Goal: Task Accomplishment & Management: Use online tool/utility

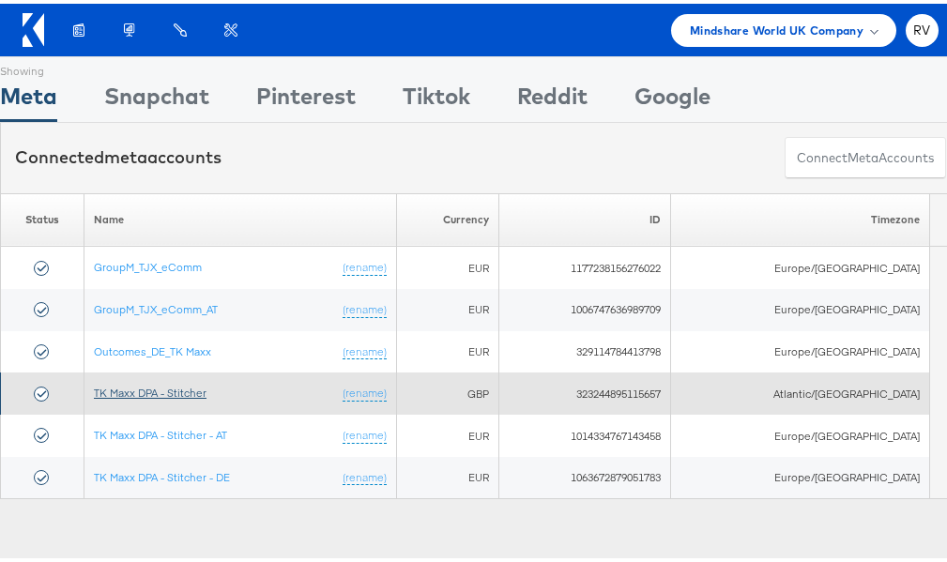
click at [173, 396] on link "TK Maxx DPA - Stitcher" at bounding box center [150, 389] width 113 height 14
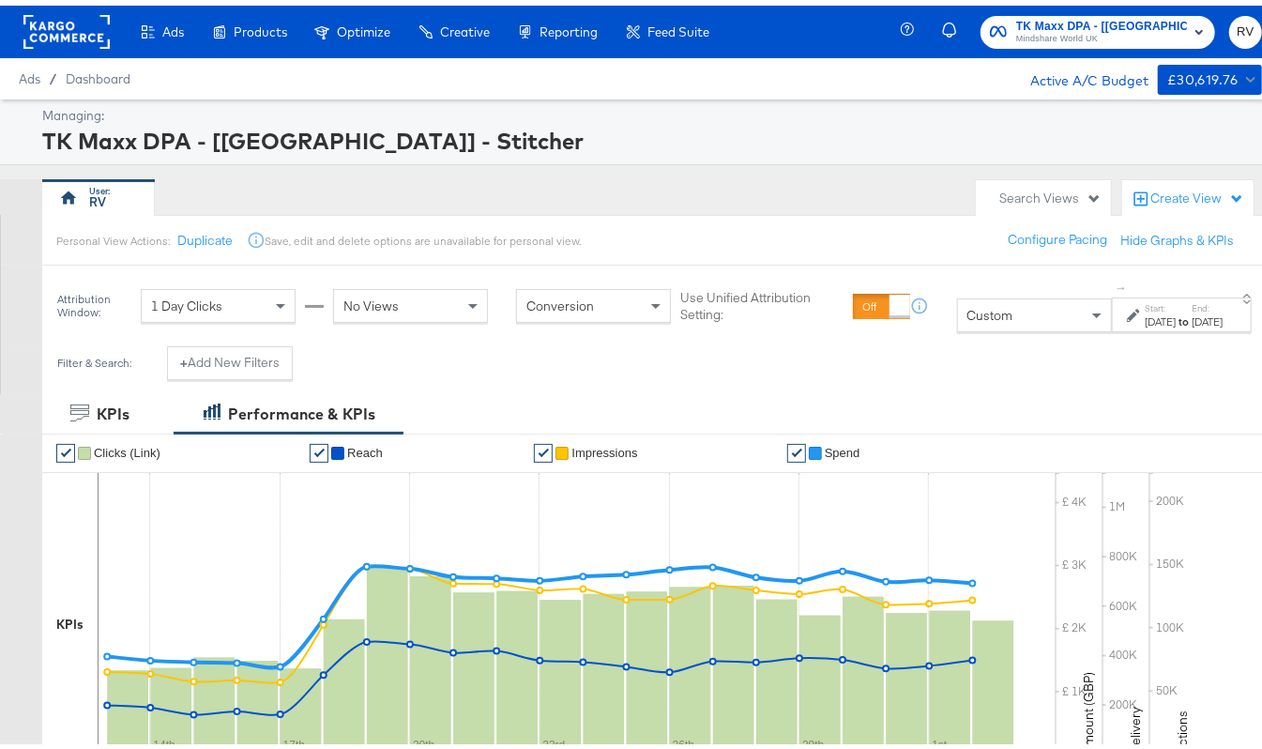
click at [1145, 317] on div "[DATE]" at bounding box center [1160, 316] width 31 height 15
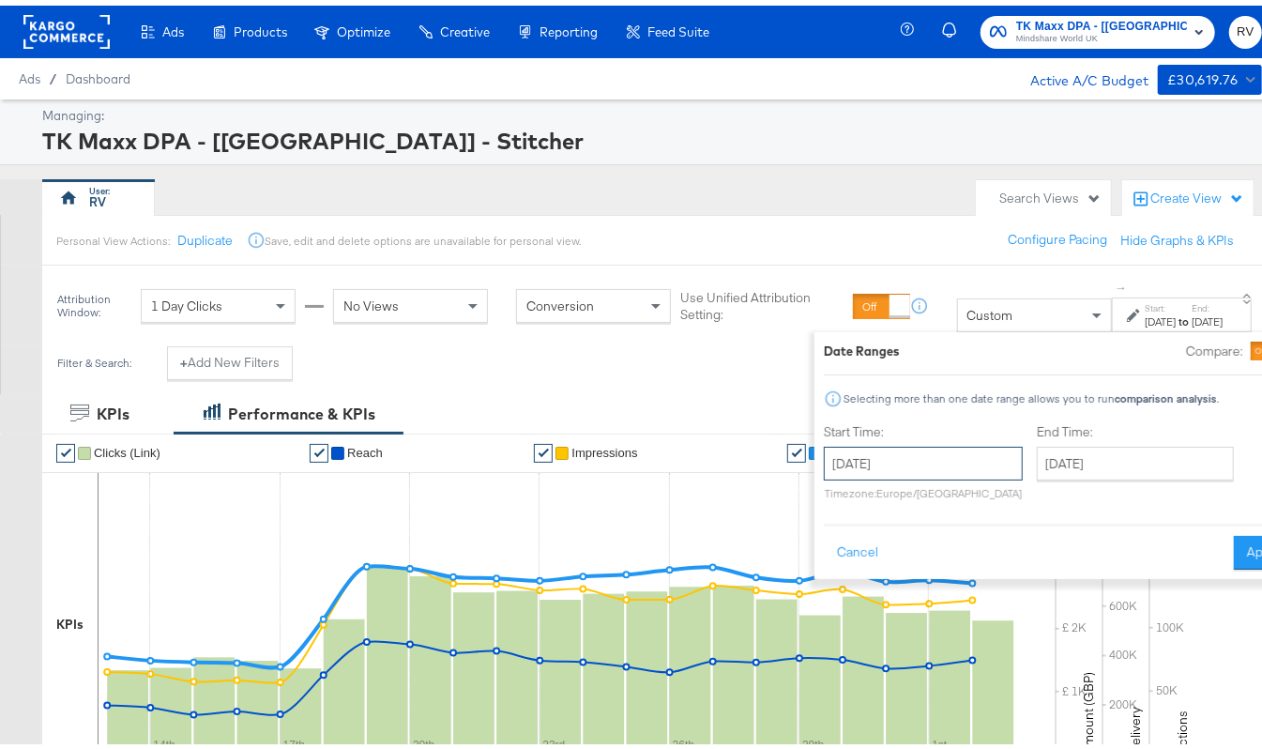
click at [824, 462] on input "[DATE]" at bounding box center [923, 458] width 199 height 34
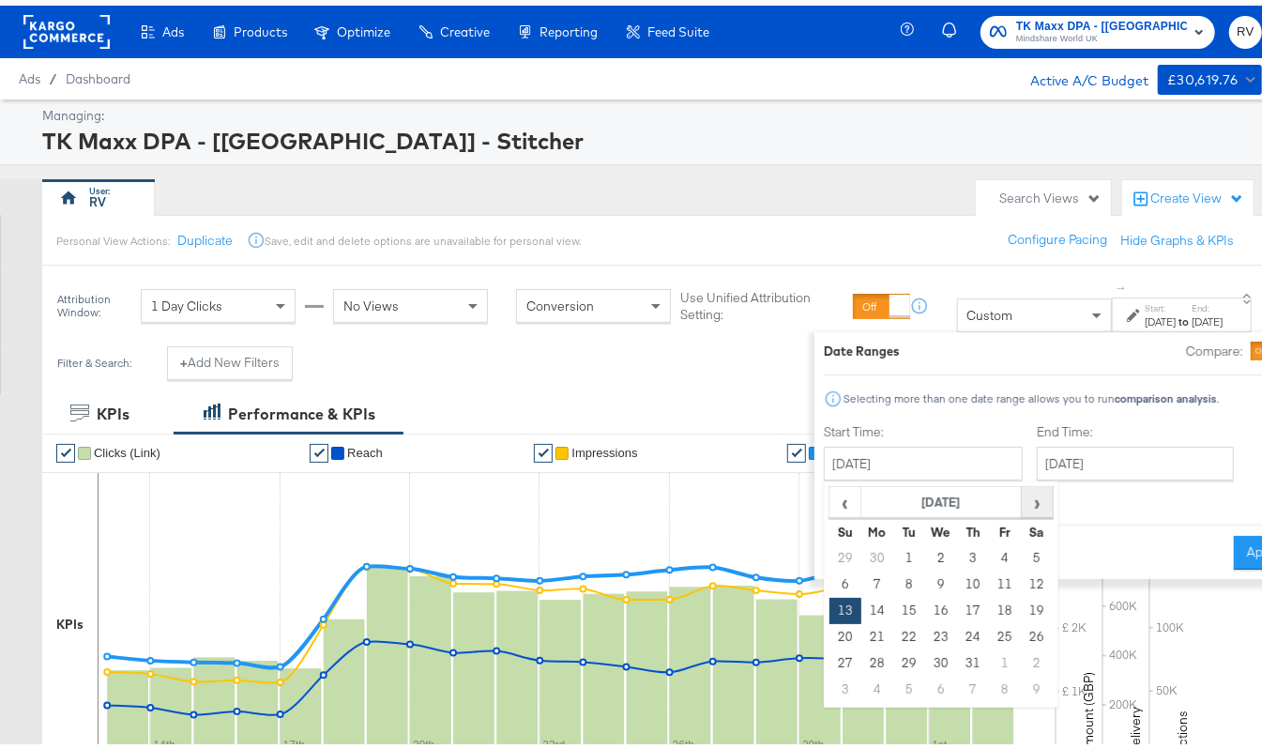
click at [1022, 493] on span "›" at bounding box center [1036, 496] width 29 height 28
click at [989, 559] on td "1" at bounding box center [1005, 553] width 32 height 26
type input "[DATE]"
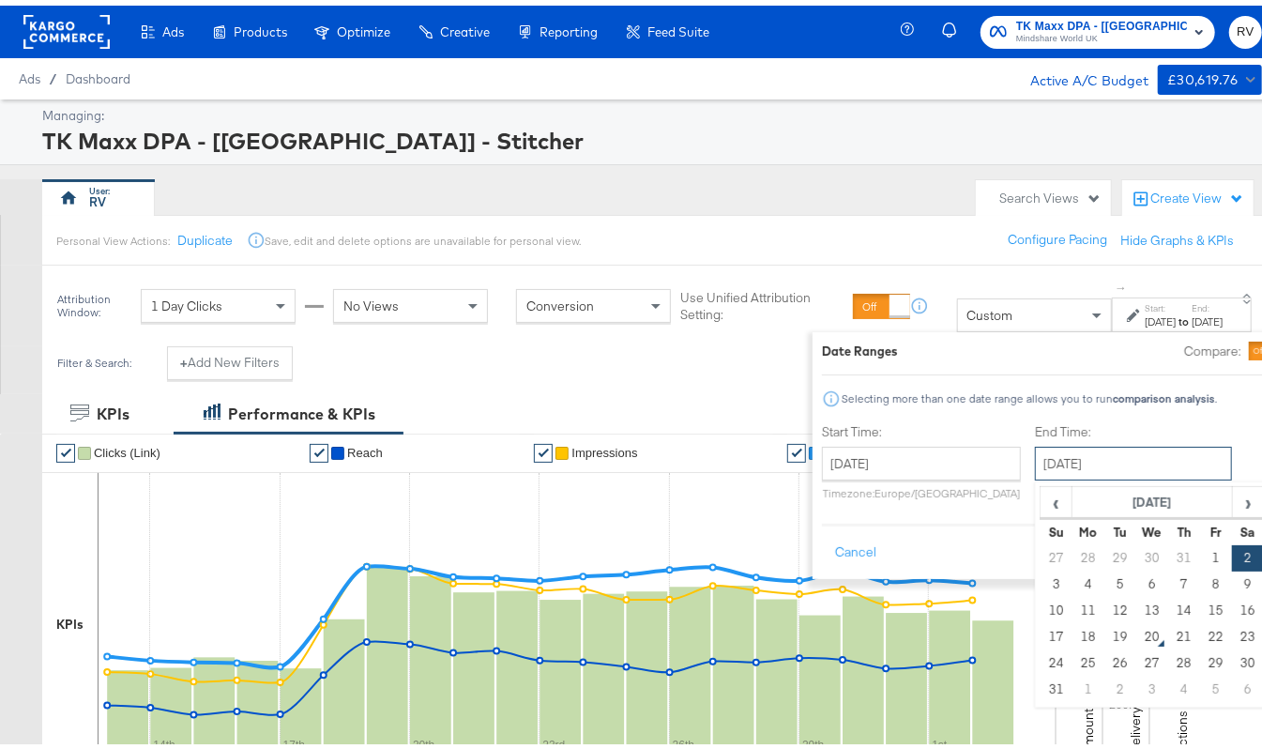
click at [1068, 470] on input "[DATE]" at bounding box center [1133, 458] width 197 height 34
click at [1200, 546] on td "1" at bounding box center [1216, 553] width 32 height 26
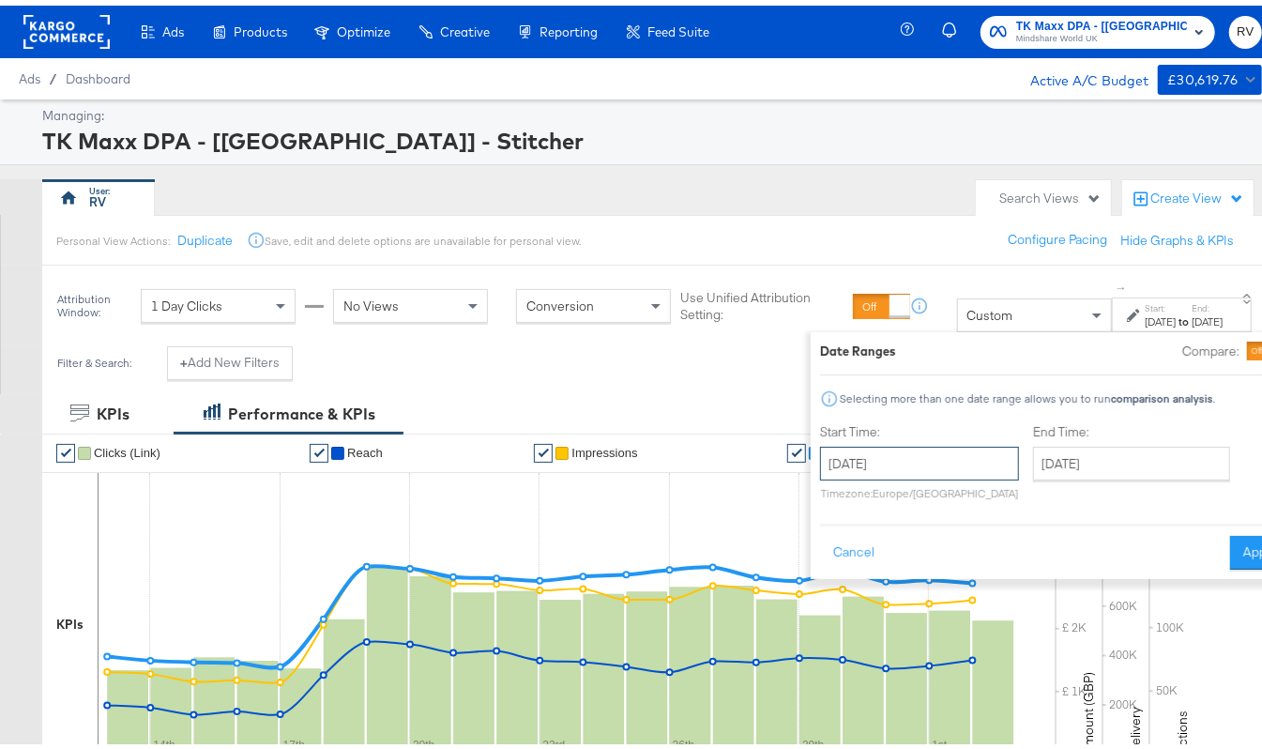
click at [828, 459] on input "[DATE]" at bounding box center [919, 458] width 199 height 34
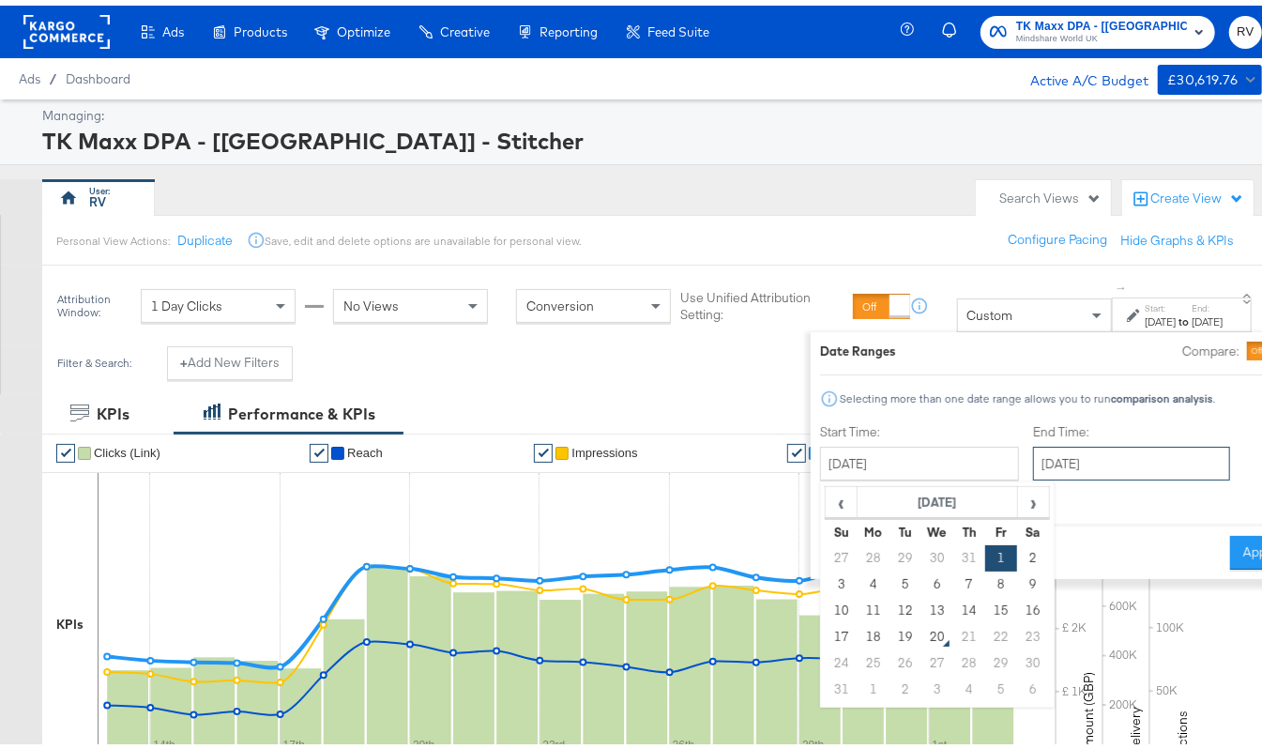
click at [1033, 458] on input "[DATE]" at bounding box center [1131, 458] width 197 height 34
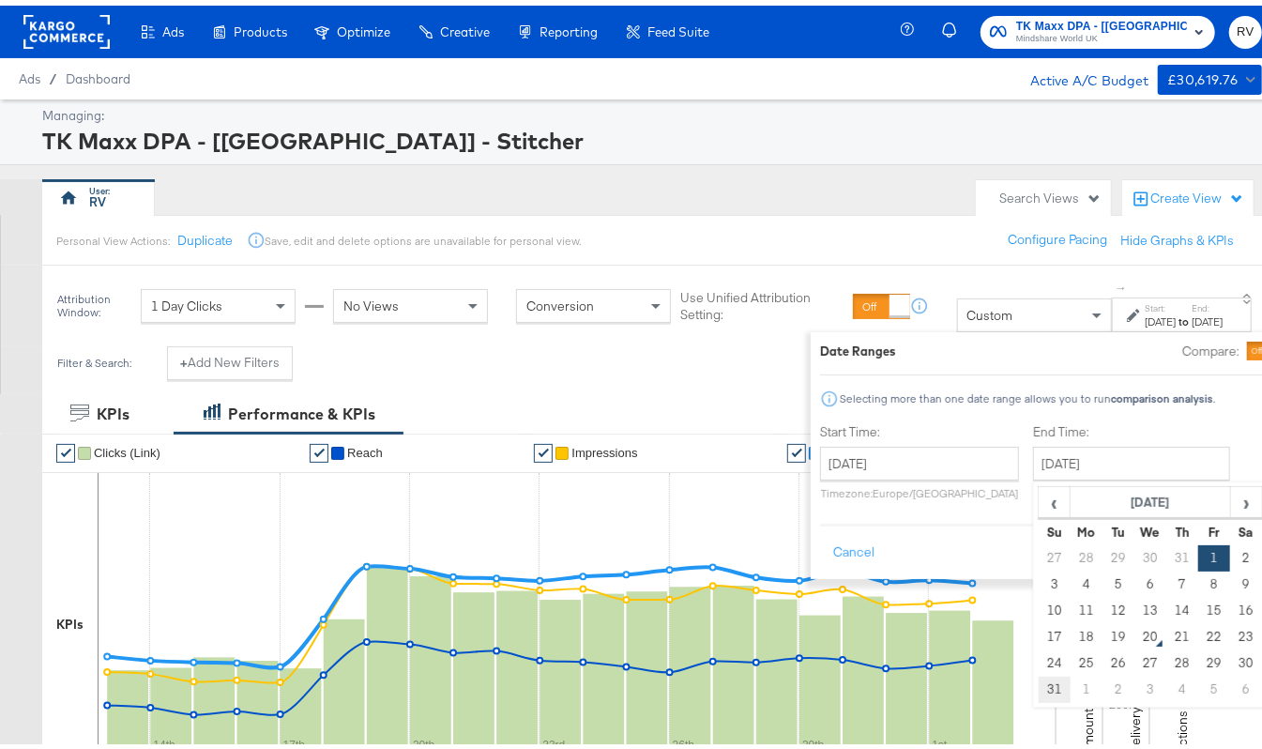
click at [1038, 688] on td "31" at bounding box center [1054, 684] width 32 height 26
type input "[DATE]"
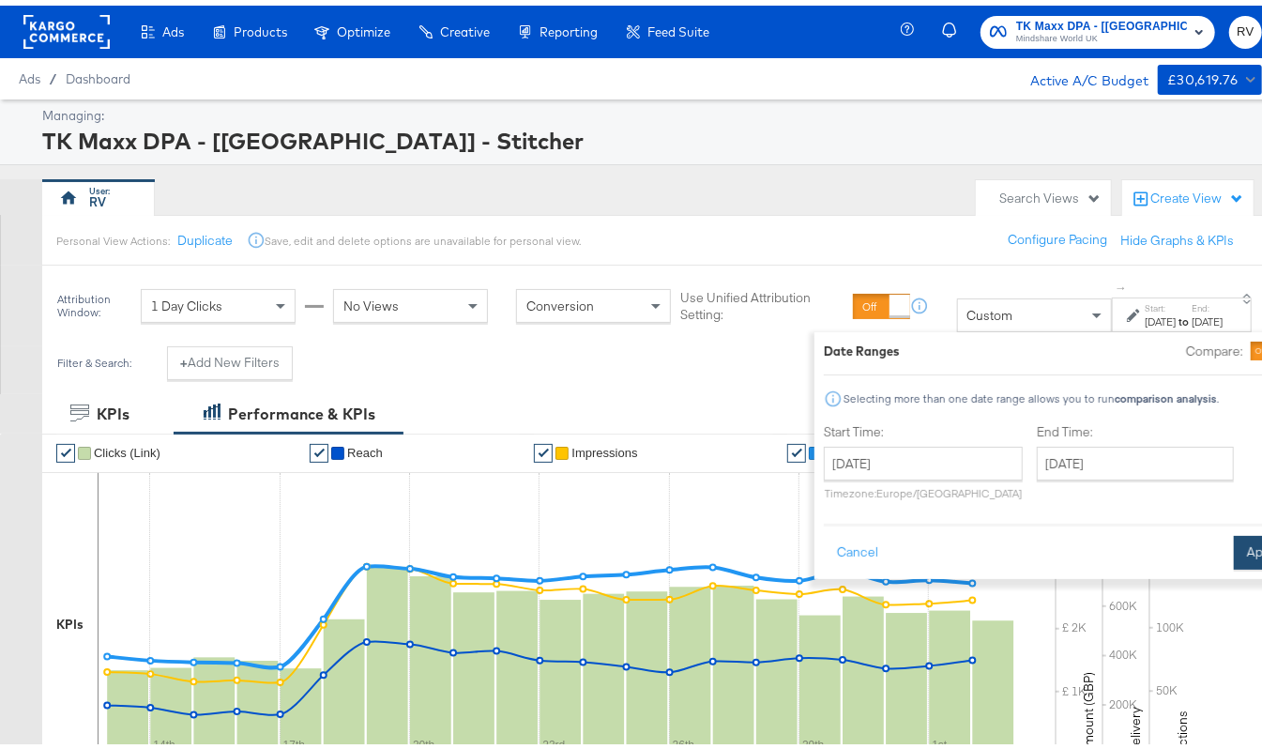
click at [1234, 546] on button "Apply" at bounding box center [1263, 547] width 59 height 34
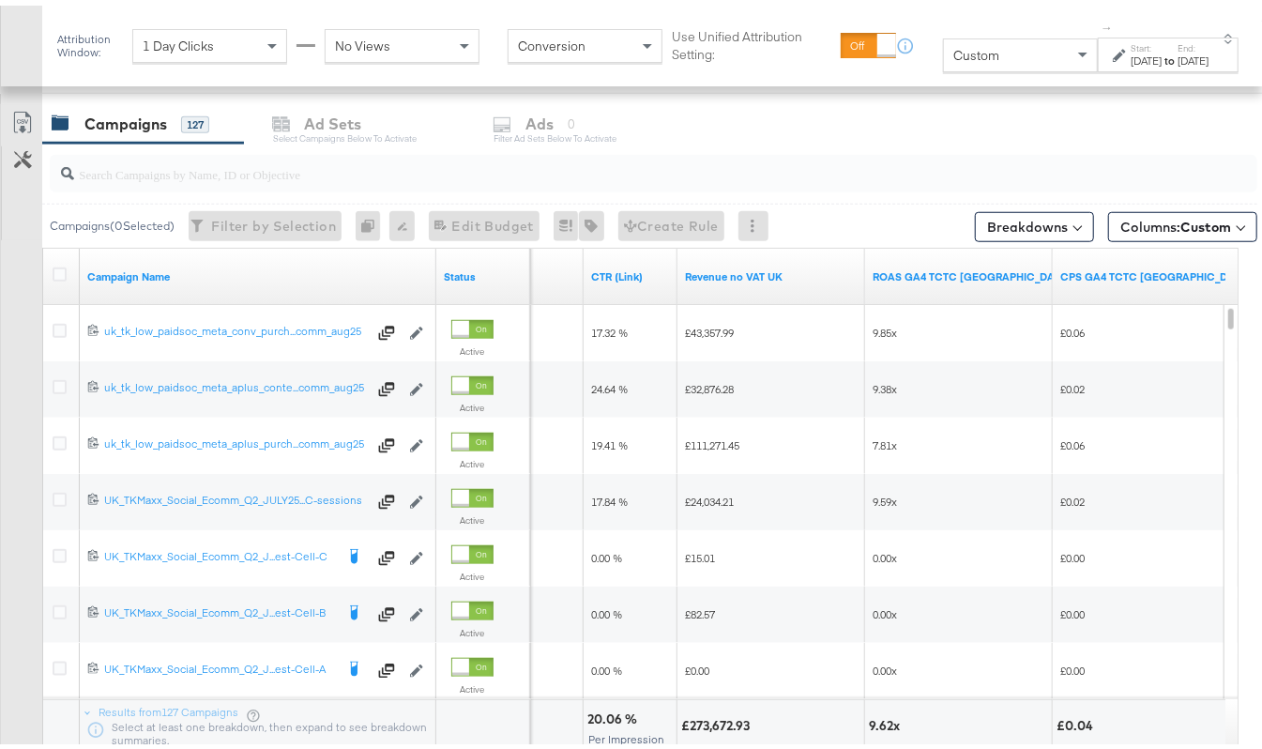
scroll to position [781, 0]
click at [1132, 54] on div "[DATE]" at bounding box center [1147, 55] width 31 height 15
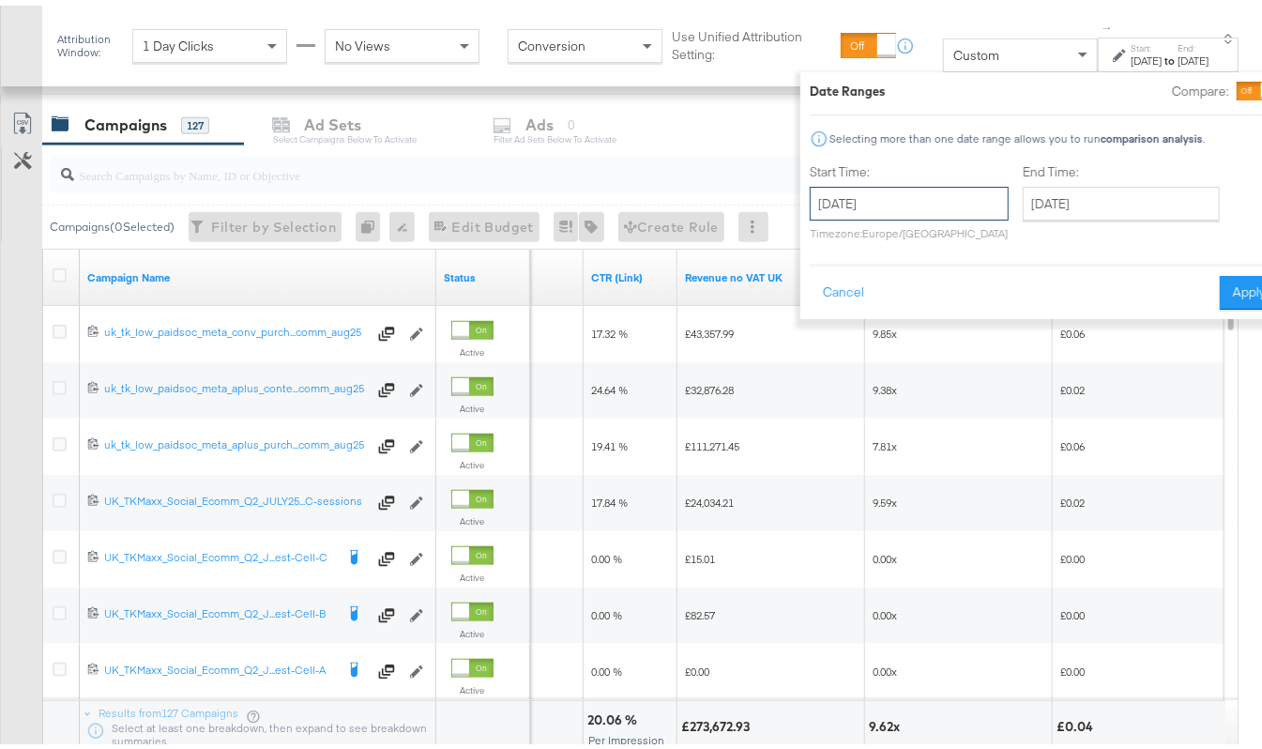
click at [839, 200] on input "[DATE]" at bounding box center [909, 198] width 199 height 34
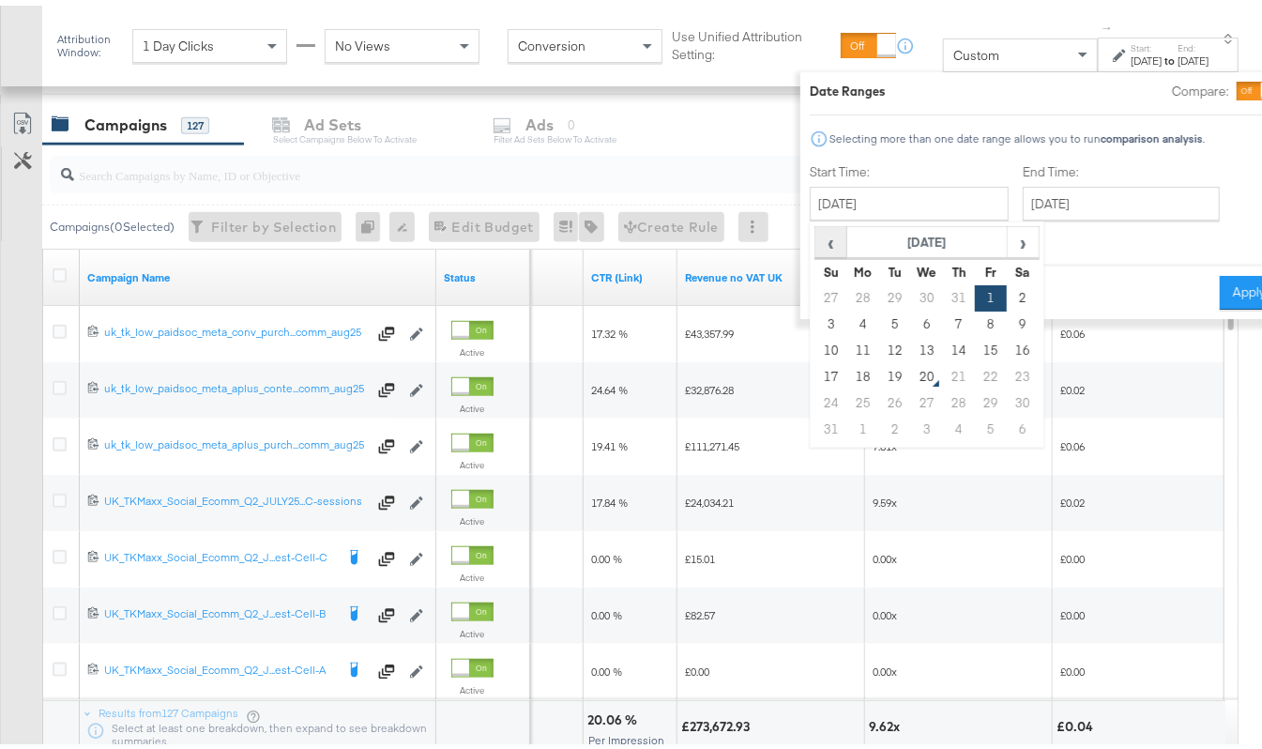
click at [817, 233] on span "‹" at bounding box center [831, 236] width 29 height 28
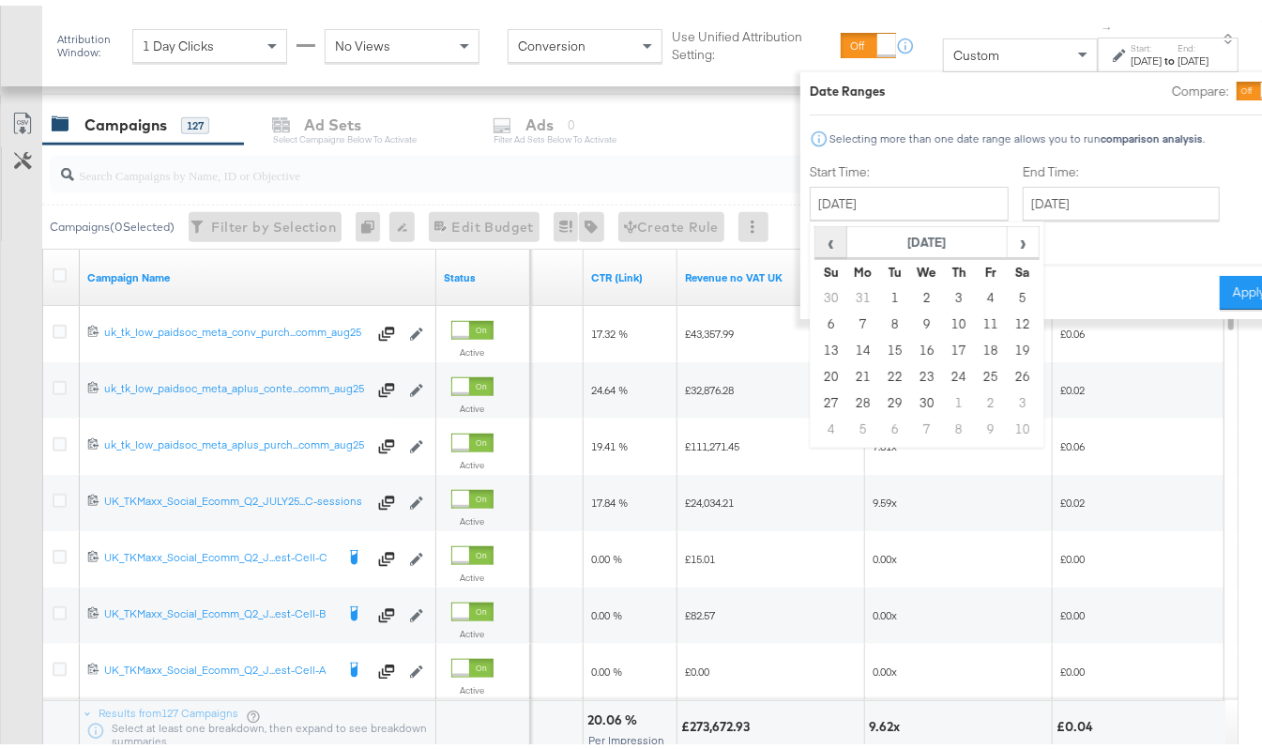
click at [817, 233] on span "‹" at bounding box center [831, 236] width 29 height 28
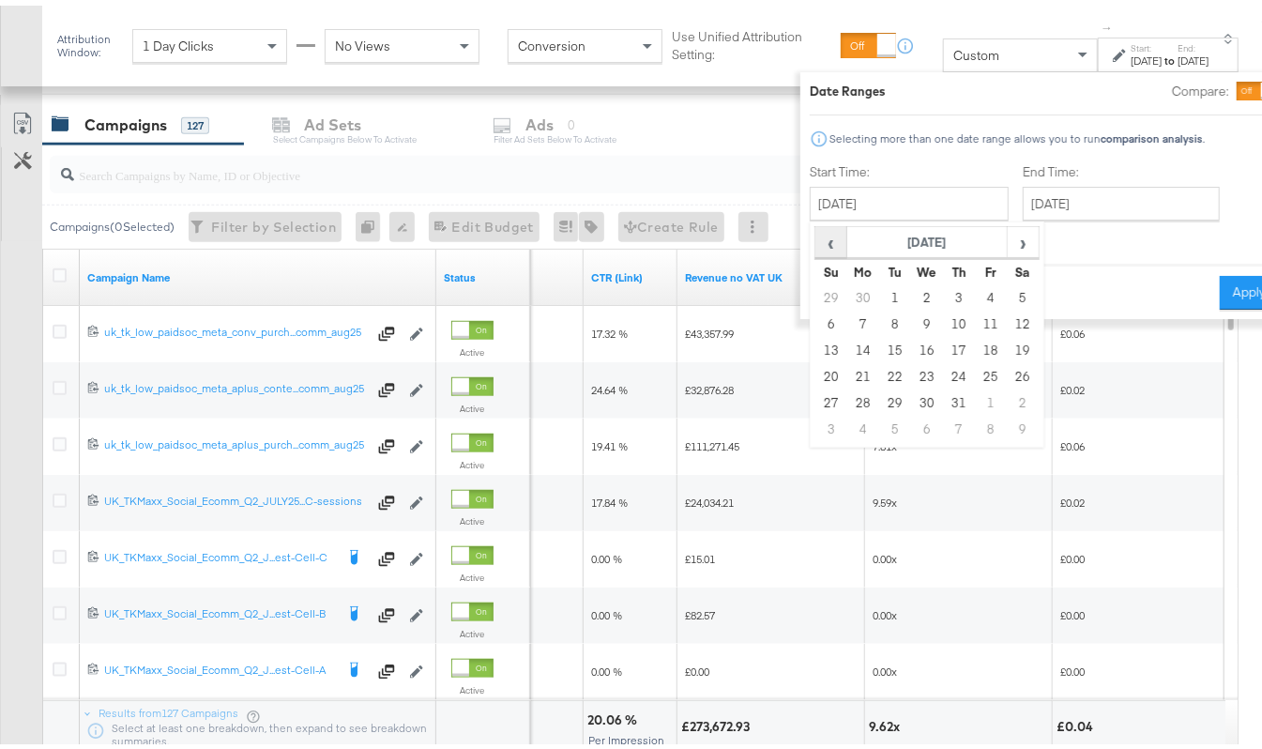
click at [817, 233] on span "‹" at bounding box center [831, 236] width 29 height 28
click at [943, 294] on td "1" at bounding box center [959, 293] width 32 height 26
type input "[DATE]"
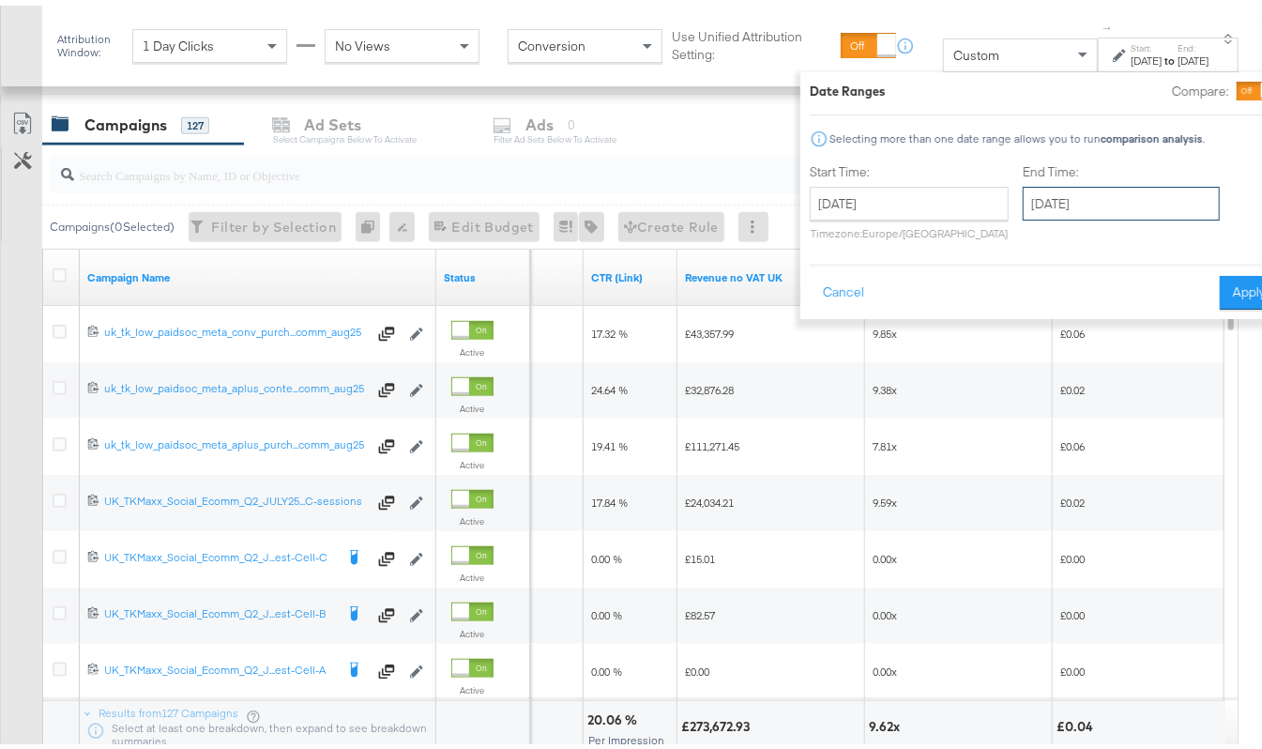
click at [1051, 212] on input "[DATE]" at bounding box center [1121, 198] width 197 height 34
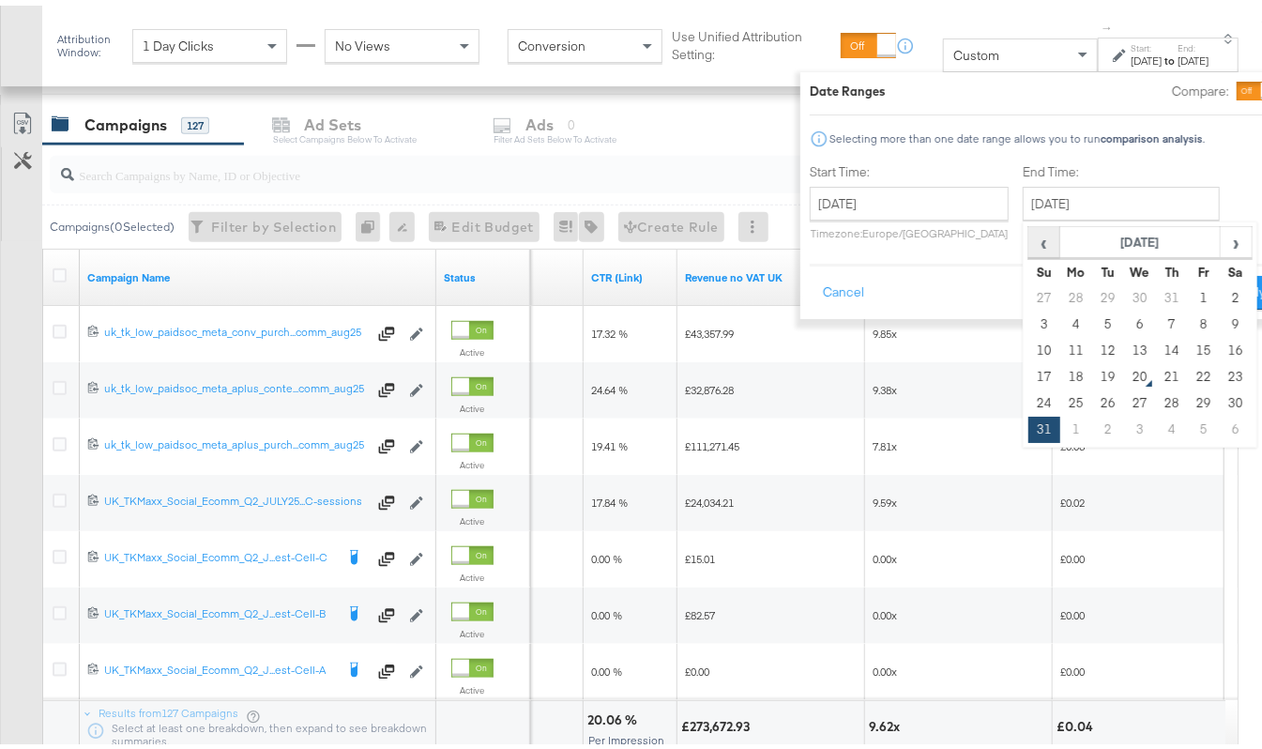
click at [1030, 230] on span "‹" at bounding box center [1044, 236] width 29 height 28
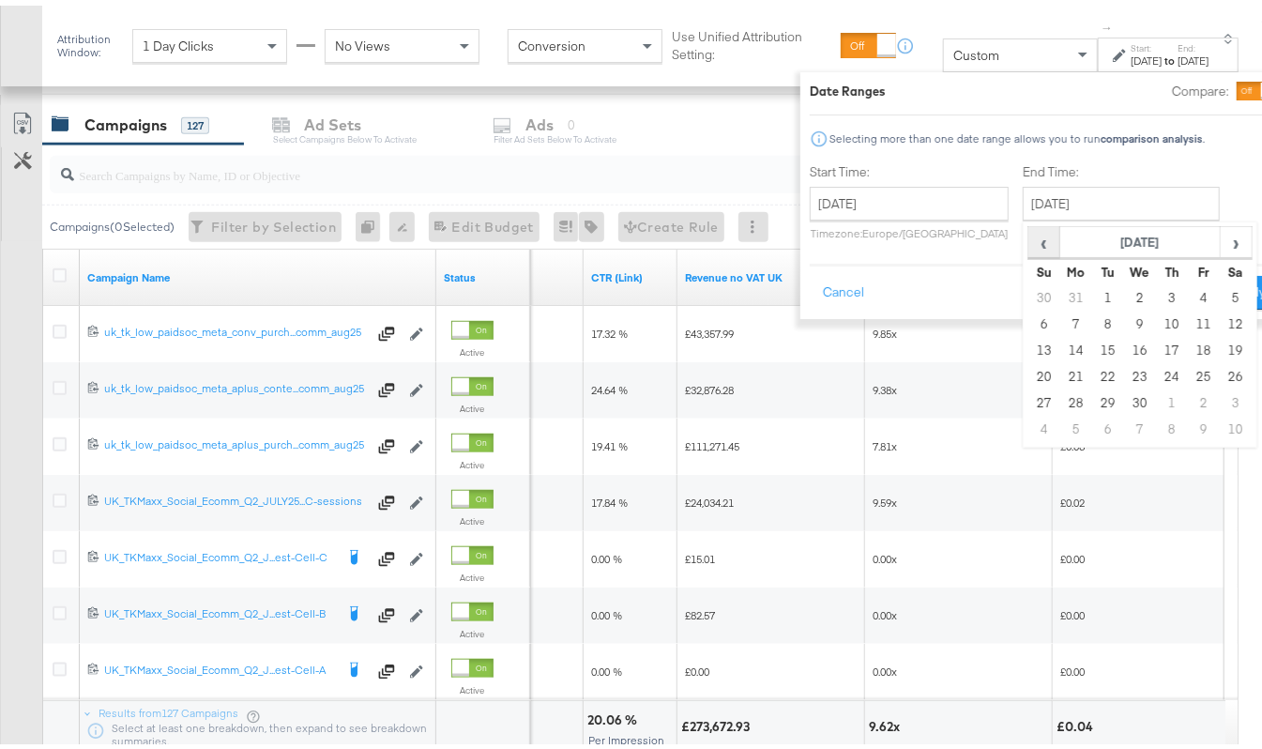
click at [1030, 230] on span "‹" at bounding box center [1044, 236] width 29 height 28
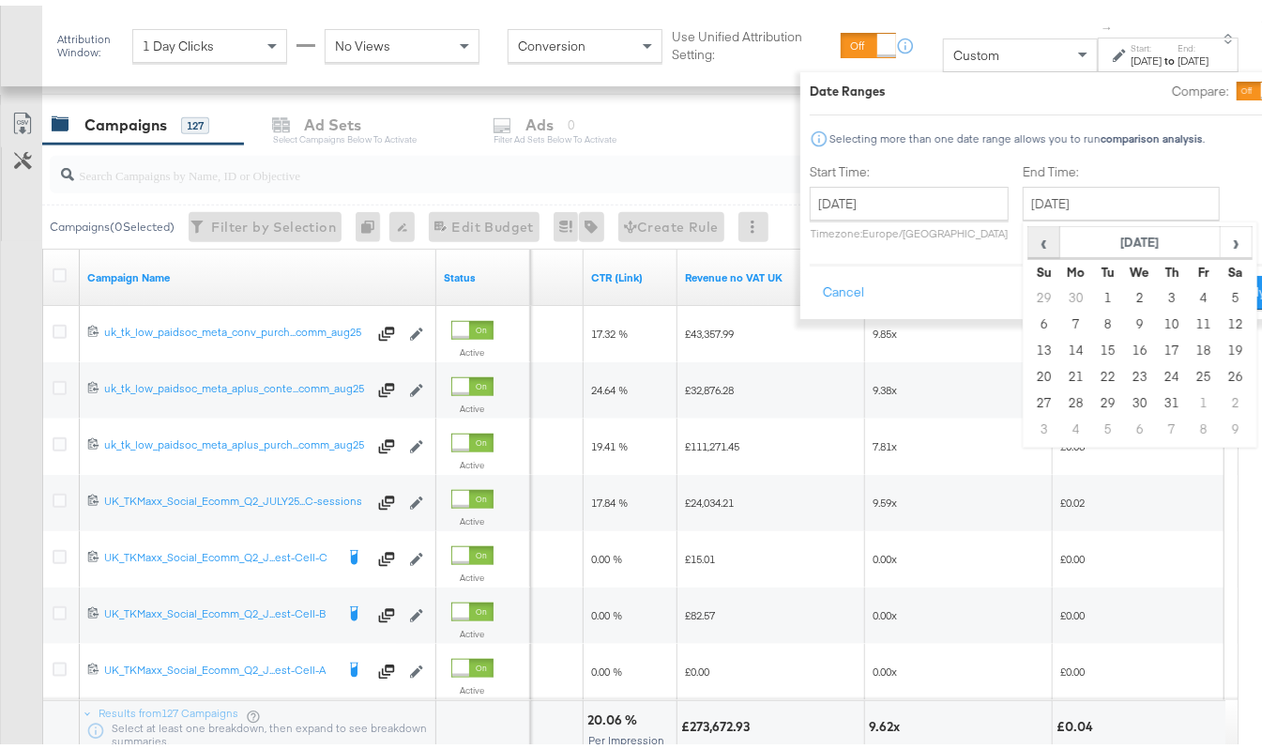
click at [1030, 230] on span "‹" at bounding box center [1044, 236] width 29 height 28
click at [1221, 399] on td "31" at bounding box center [1237, 398] width 32 height 26
type input "[DATE]"
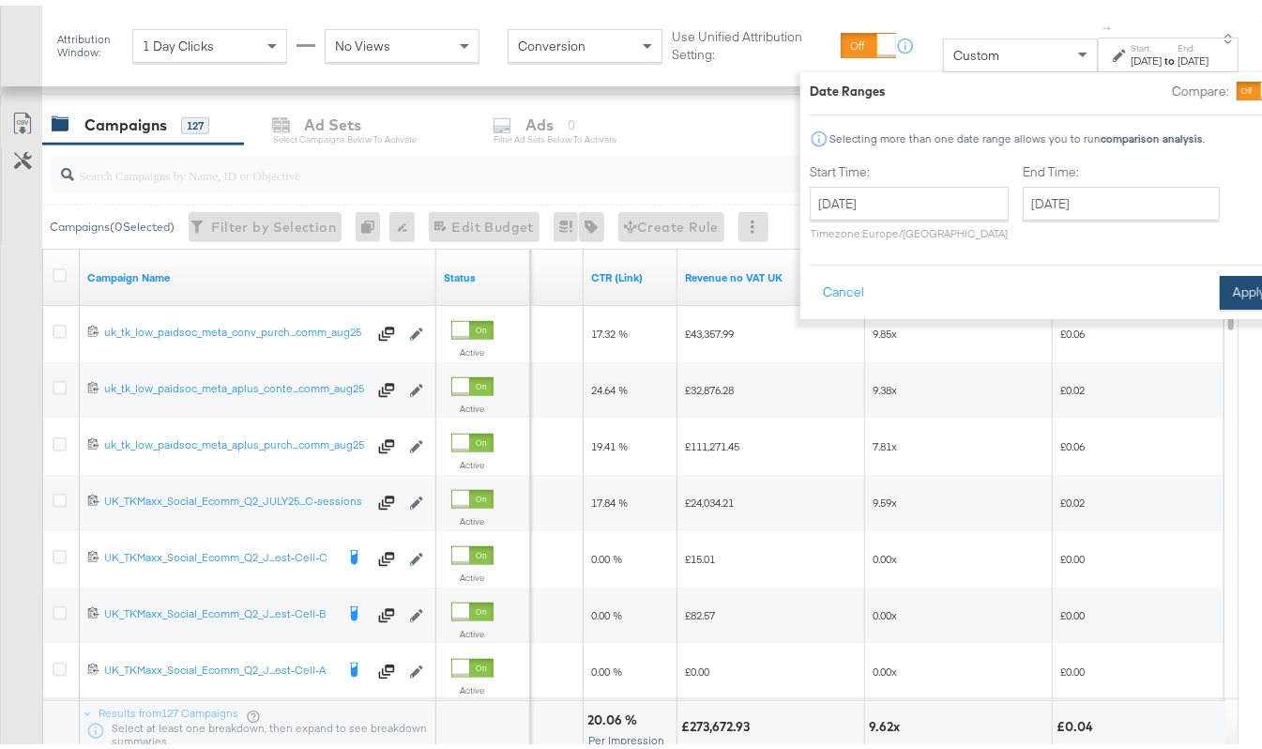
click at [1220, 290] on button "Apply" at bounding box center [1249, 287] width 59 height 34
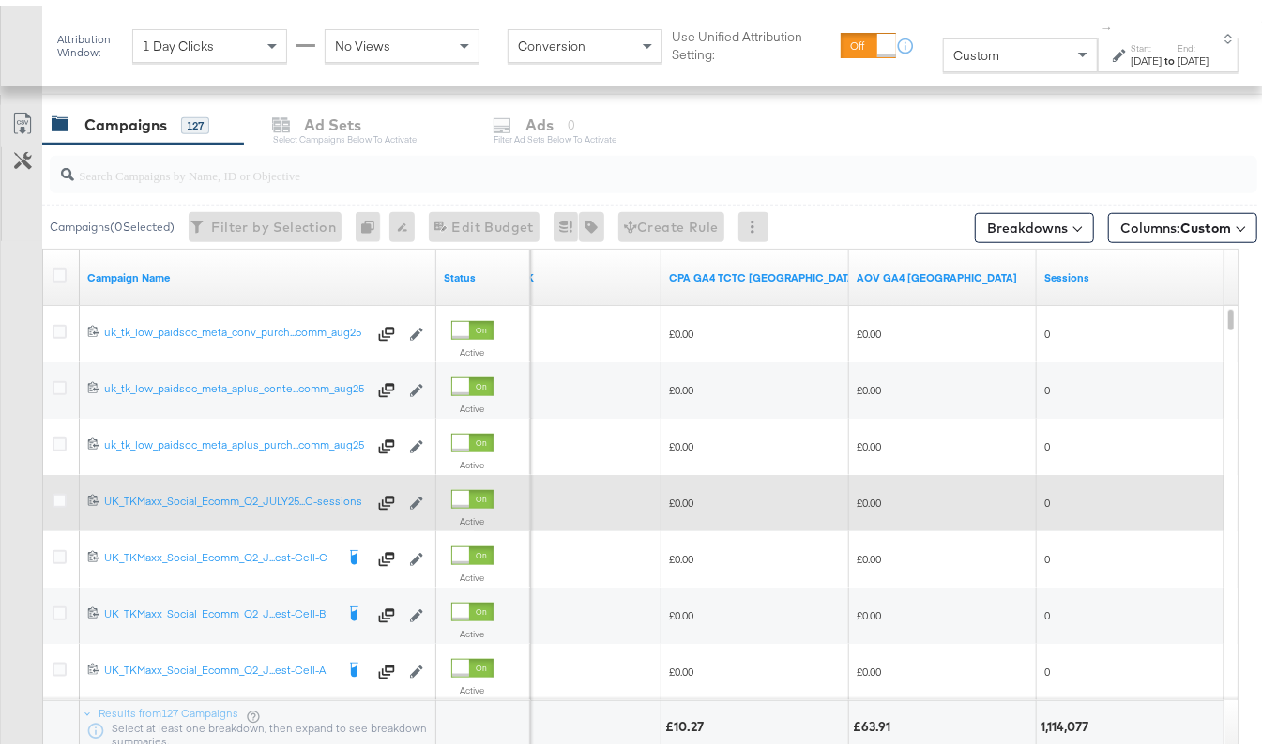
click at [1132, 63] on div "[DATE]" at bounding box center [1147, 55] width 31 height 15
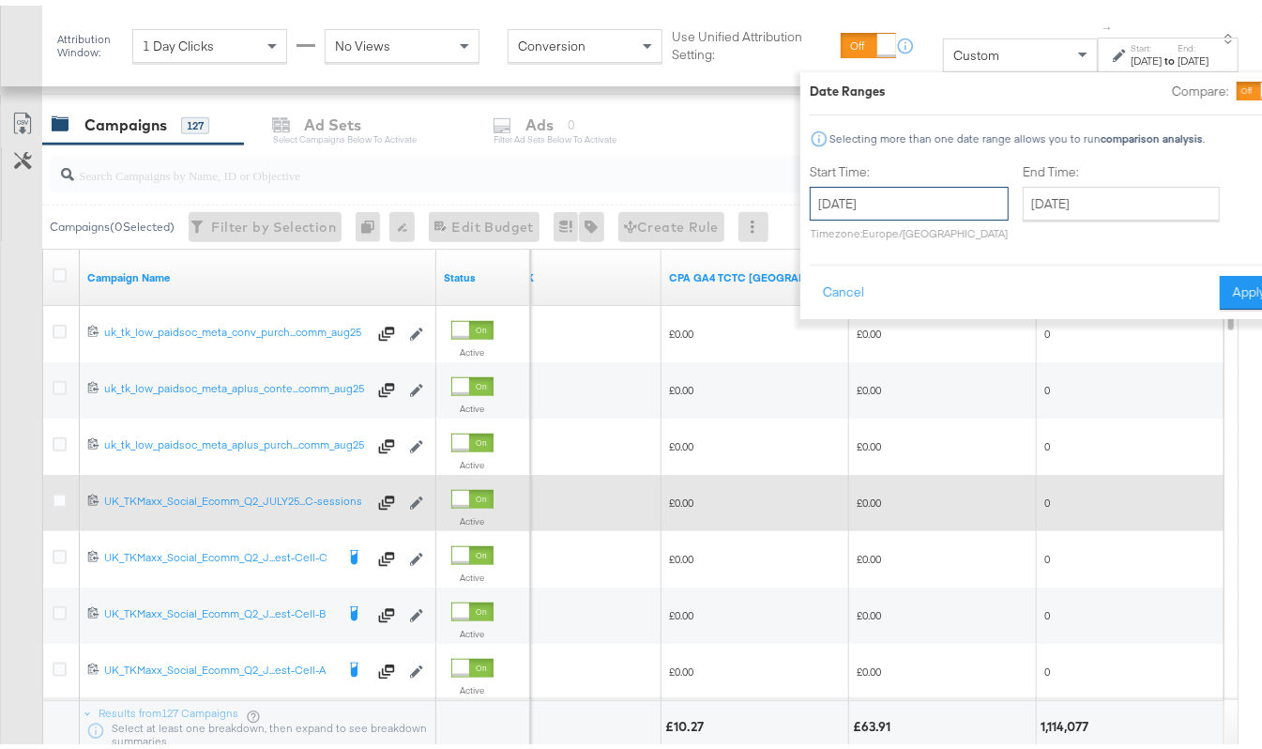
click at [920, 204] on input "[DATE]" at bounding box center [909, 198] width 199 height 34
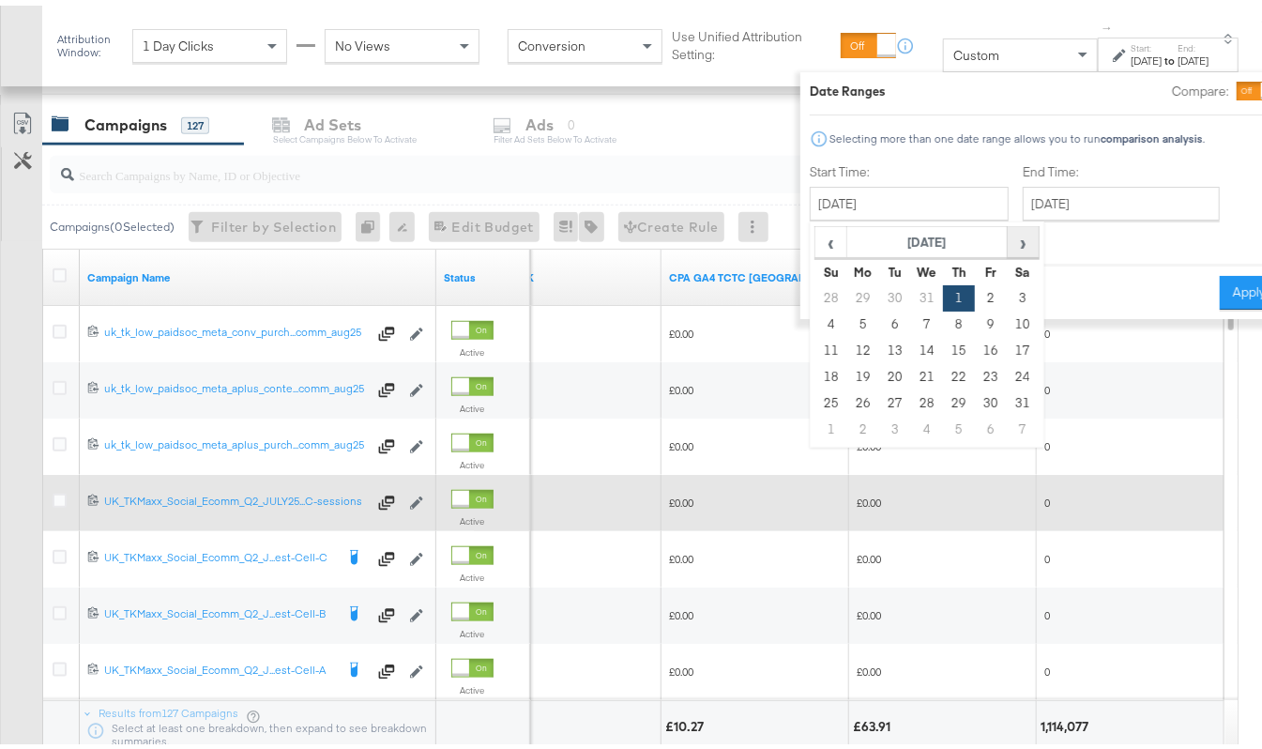
click at [1009, 244] on span "›" at bounding box center [1023, 236] width 29 height 28
click at [816, 319] on td "1" at bounding box center [832, 319] width 32 height 26
type input "[DATE]"
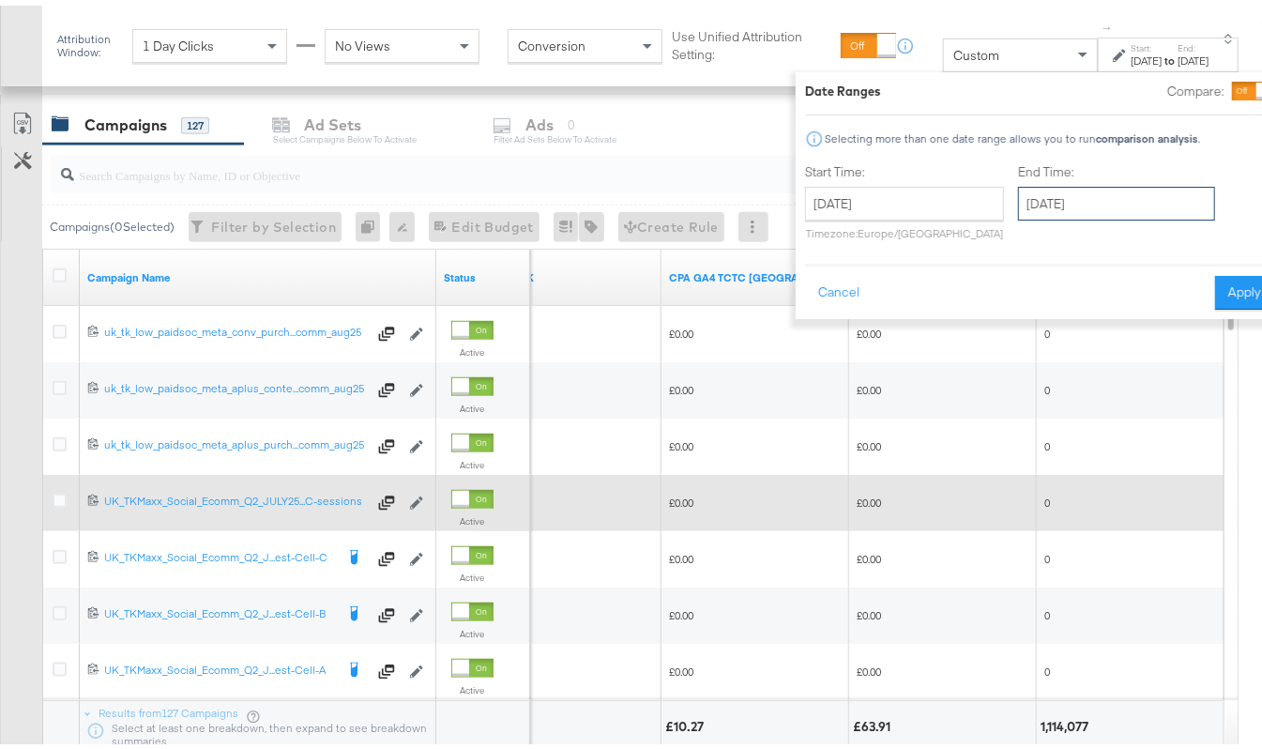
click at [1018, 203] on input "[DATE]" at bounding box center [1116, 198] width 197 height 34
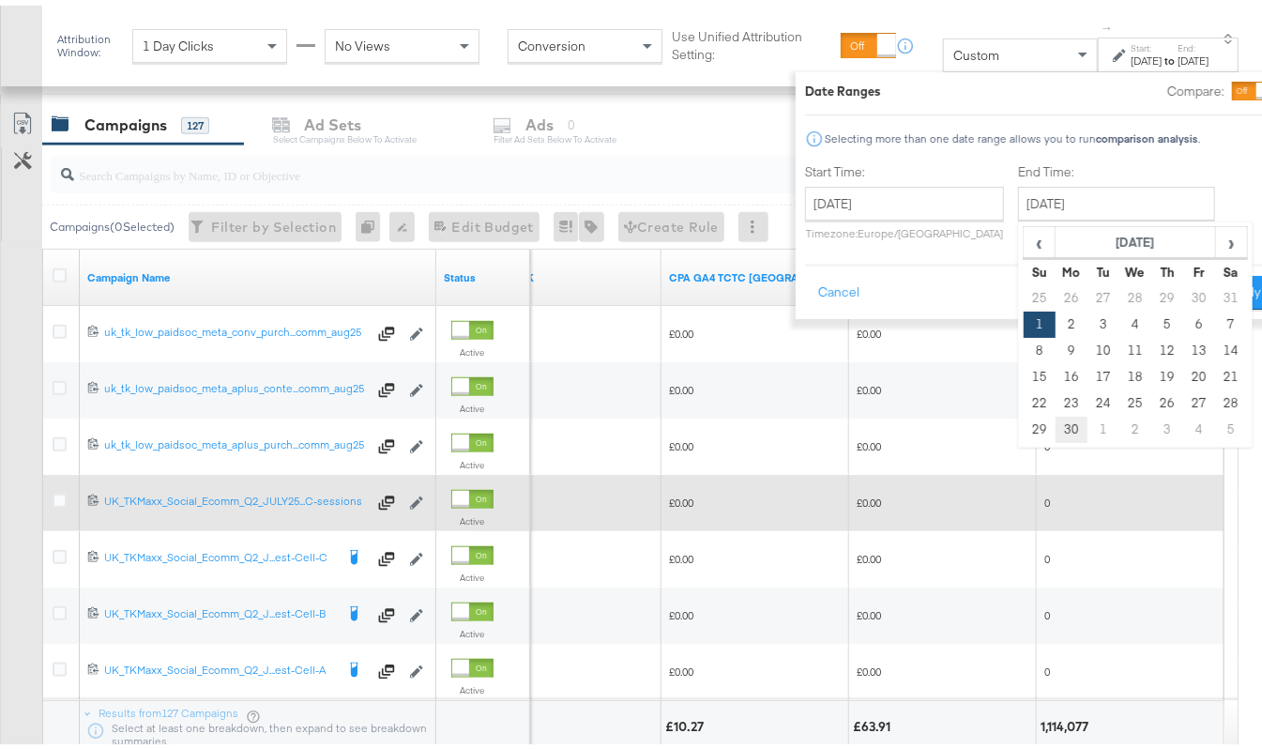
click at [1056, 421] on td "30" at bounding box center [1072, 424] width 32 height 26
type input "[DATE]"
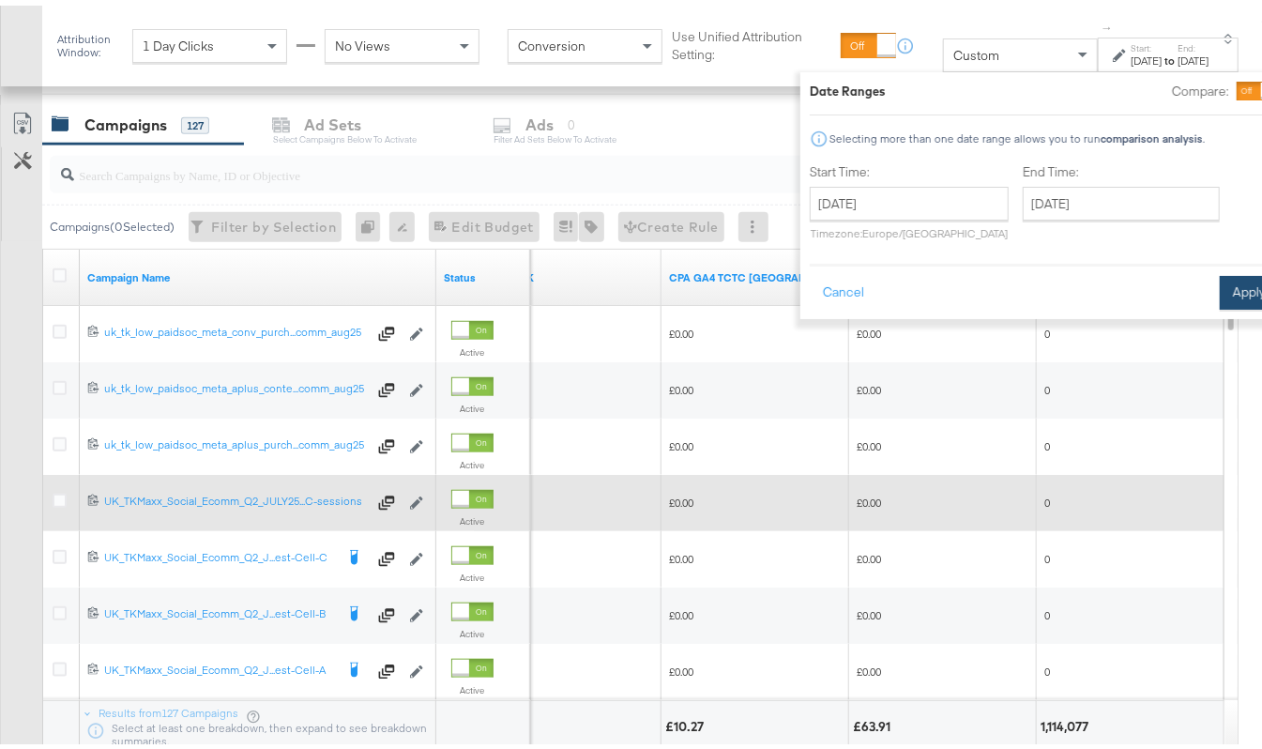
click at [1222, 295] on button "Apply" at bounding box center [1249, 287] width 59 height 34
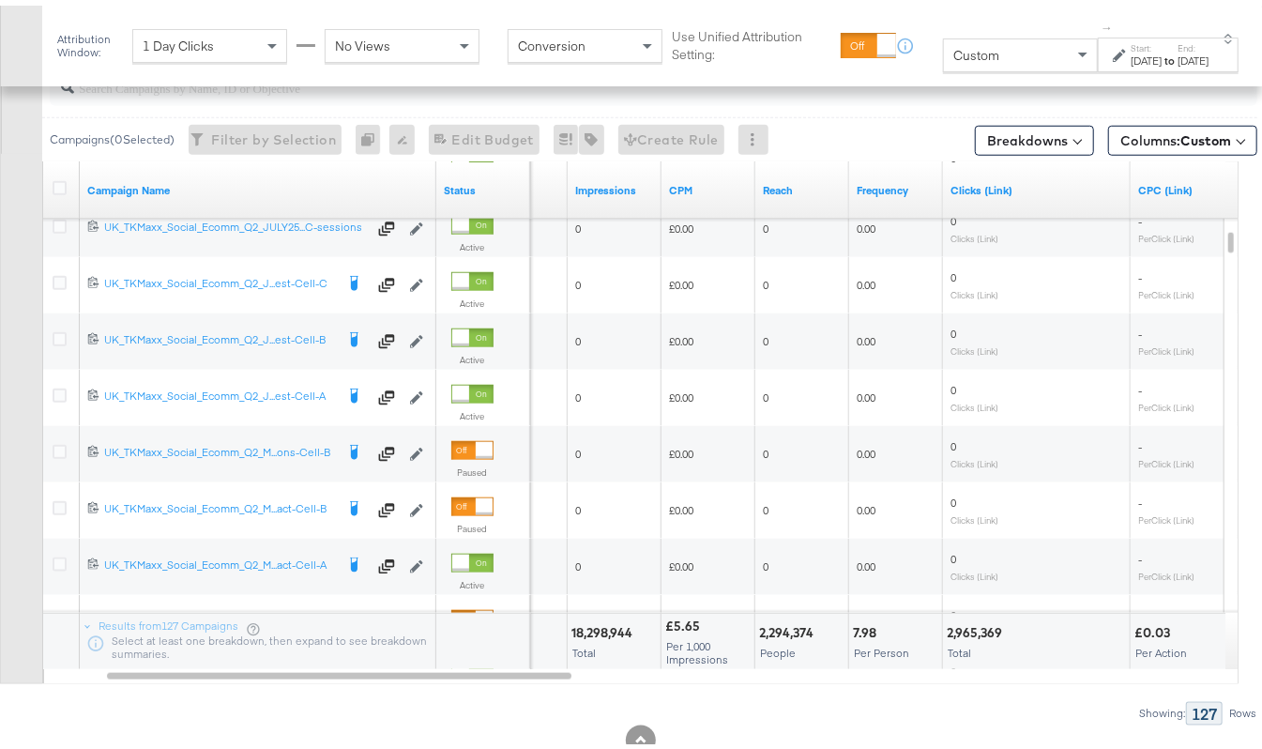
scroll to position [869, 0]
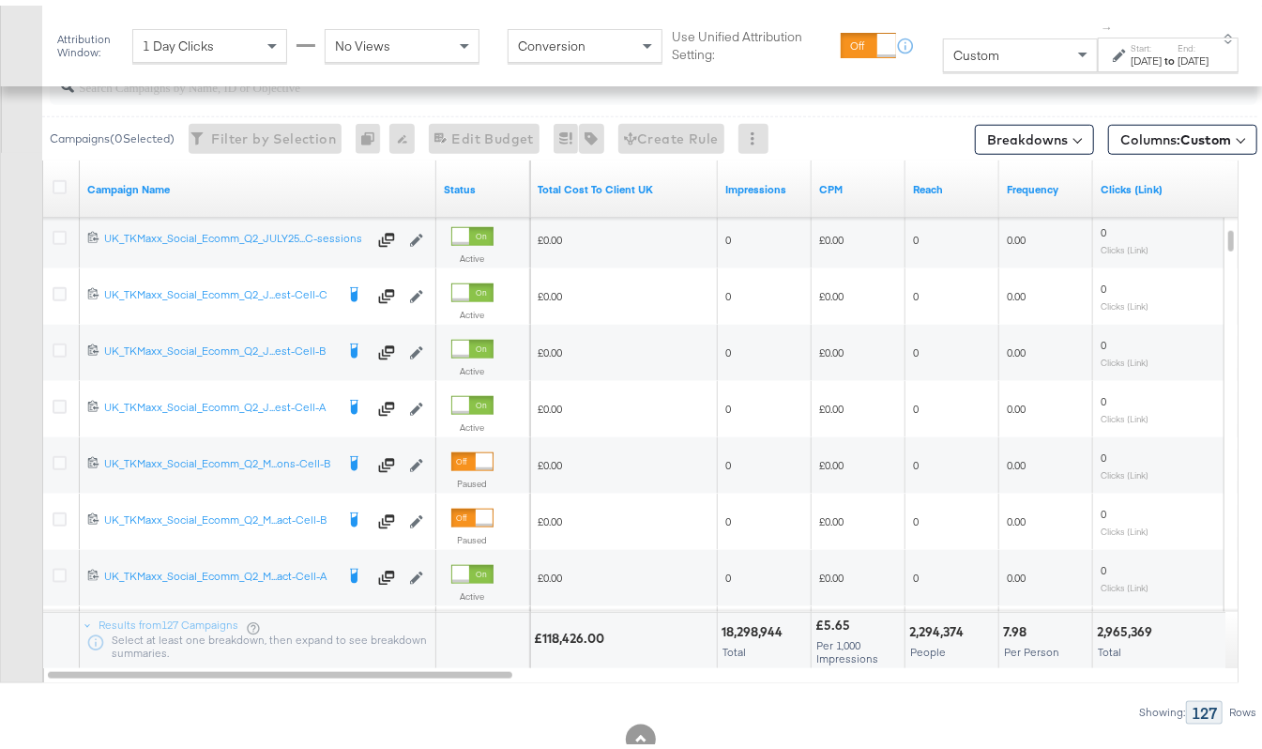
click at [1179, 63] on div "[DATE]" at bounding box center [1194, 55] width 31 height 15
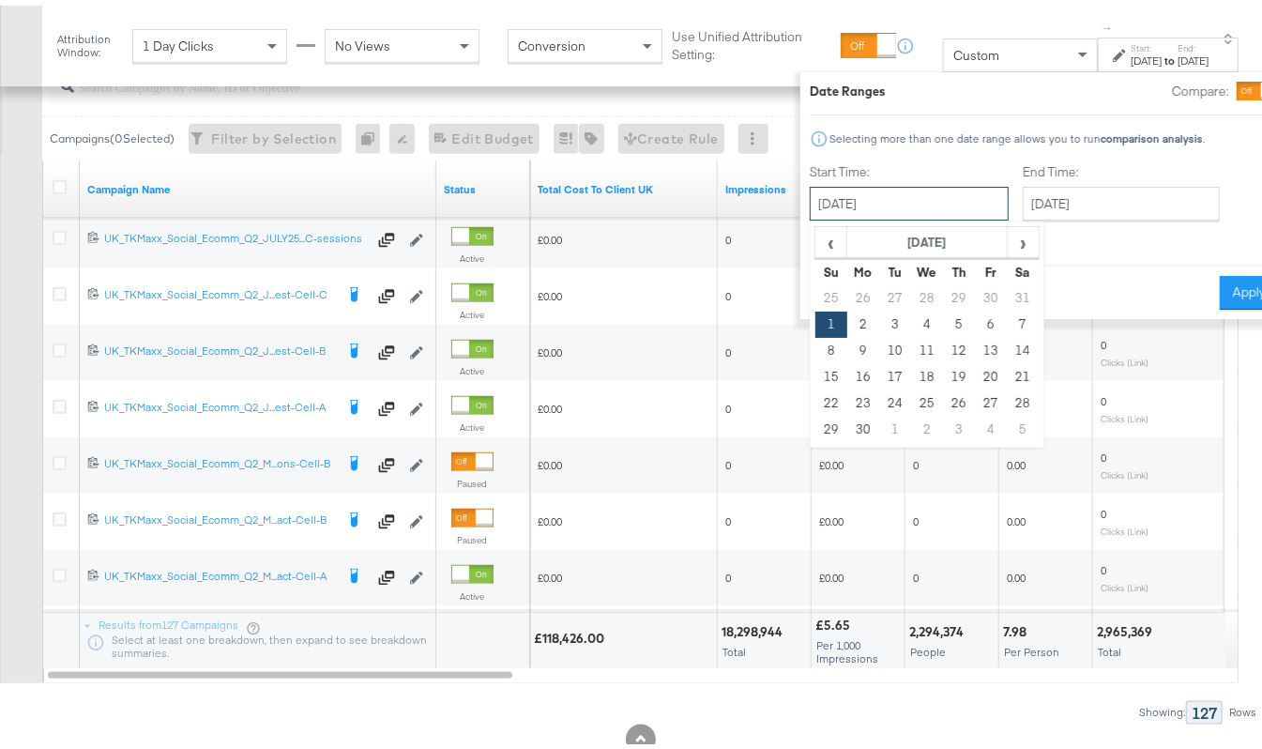
click at [822, 205] on input "[DATE]" at bounding box center [909, 198] width 199 height 34
click at [1009, 237] on span "›" at bounding box center [1023, 236] width 29 height 28
click at [879, 291] on td "1" at bounding box center [895, 293] width 32 height 26
type input "[DATE]"
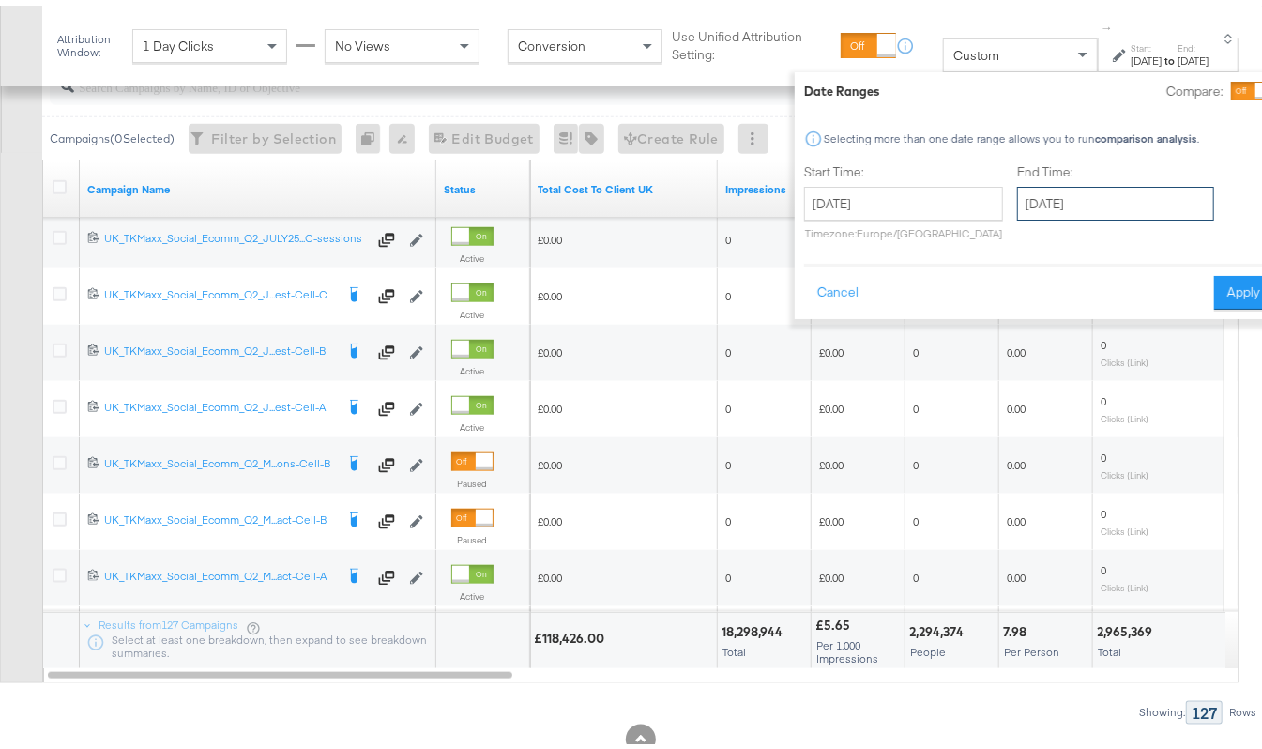
click at [1037, 206] on input "[DATE]" at bounding box center [1115, 198] width 197 height 34
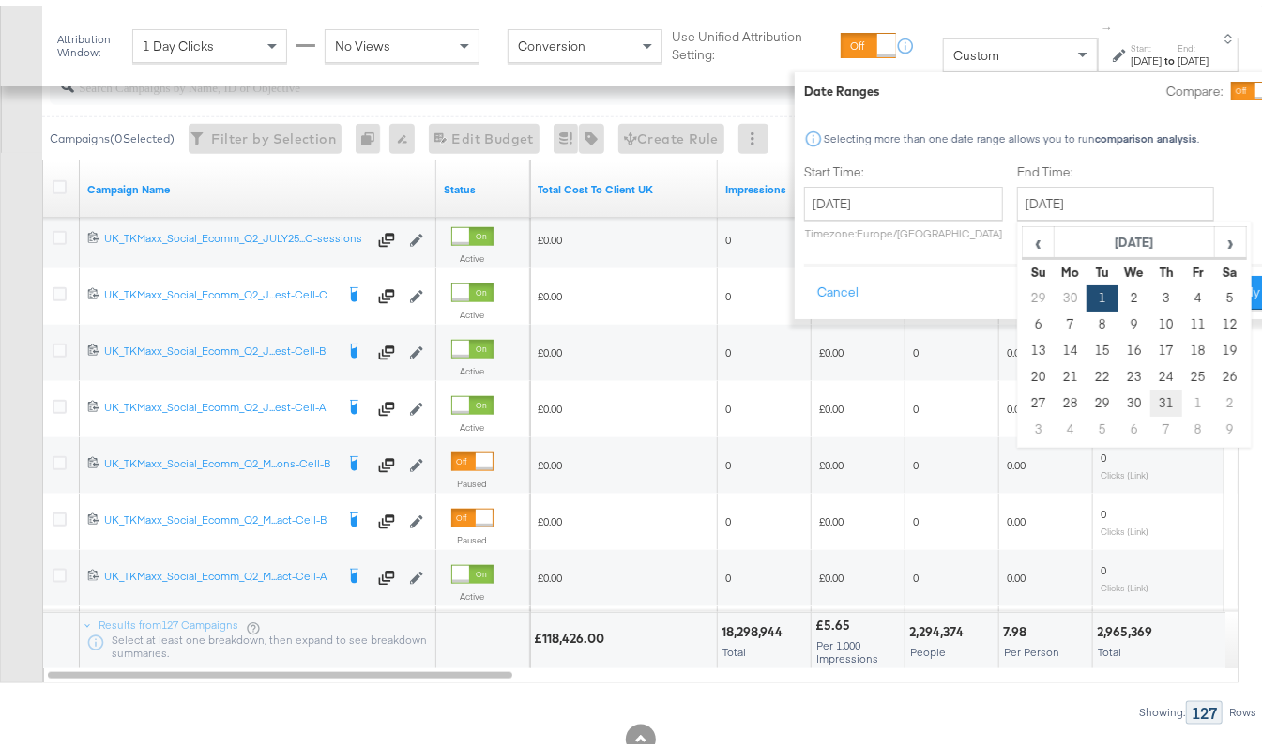
click at [1151, 400] on td "31" at bounding box center [1167, 398] width 32 height 26
type input "[DATE]"
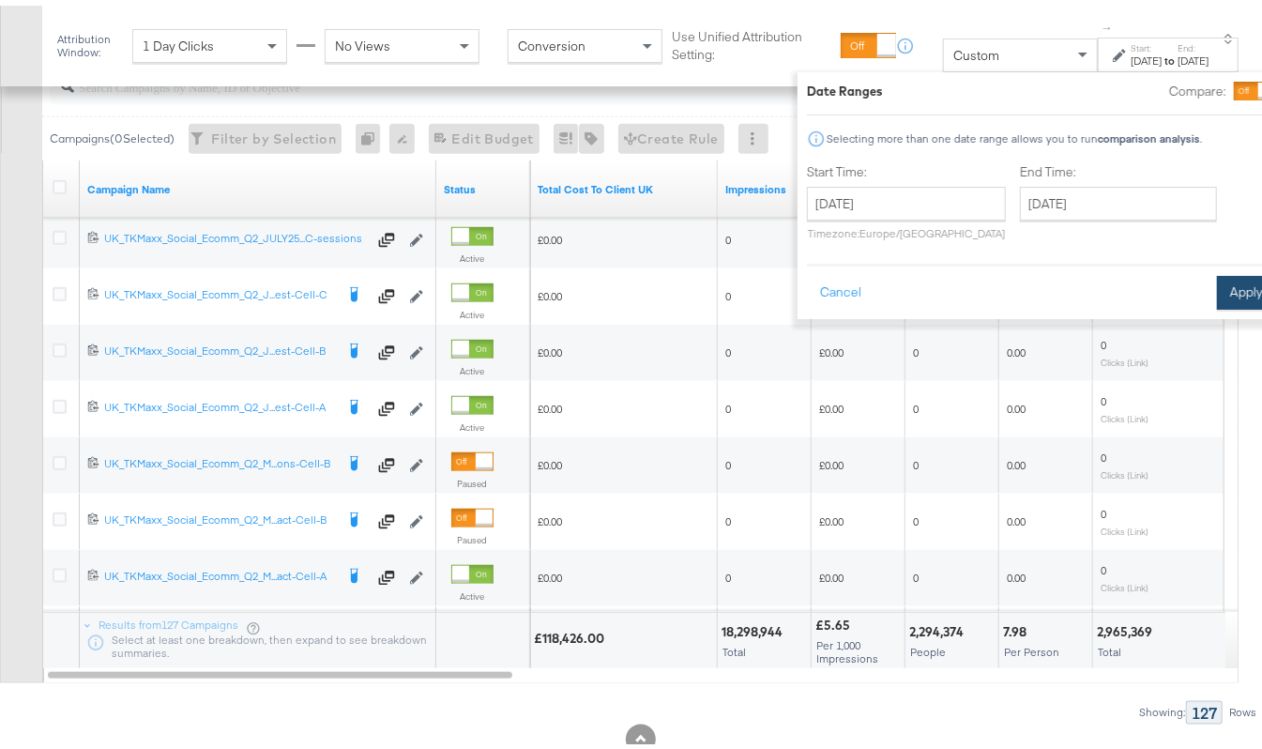
click at [1211, 304] on div "Date Ranges Compare: Selecting more than one date range allows you to run compa…" at bounding box center [1042, 190] width 488 height 247
click at [1217, 300] on button "Apply" at bounding box center [1246, 287] width 59 height 34
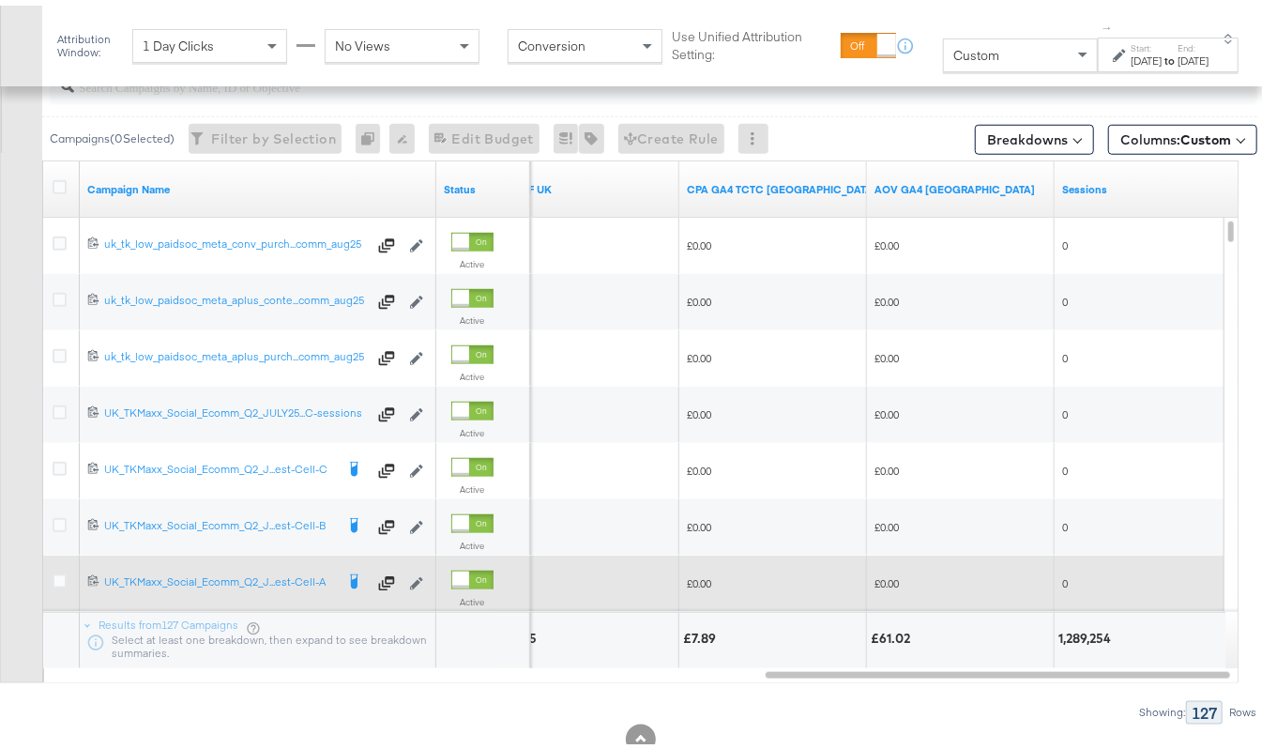
click at [1132, 51] on div "[DATE]" at bounding box center [1147, 55] width 31 height 15
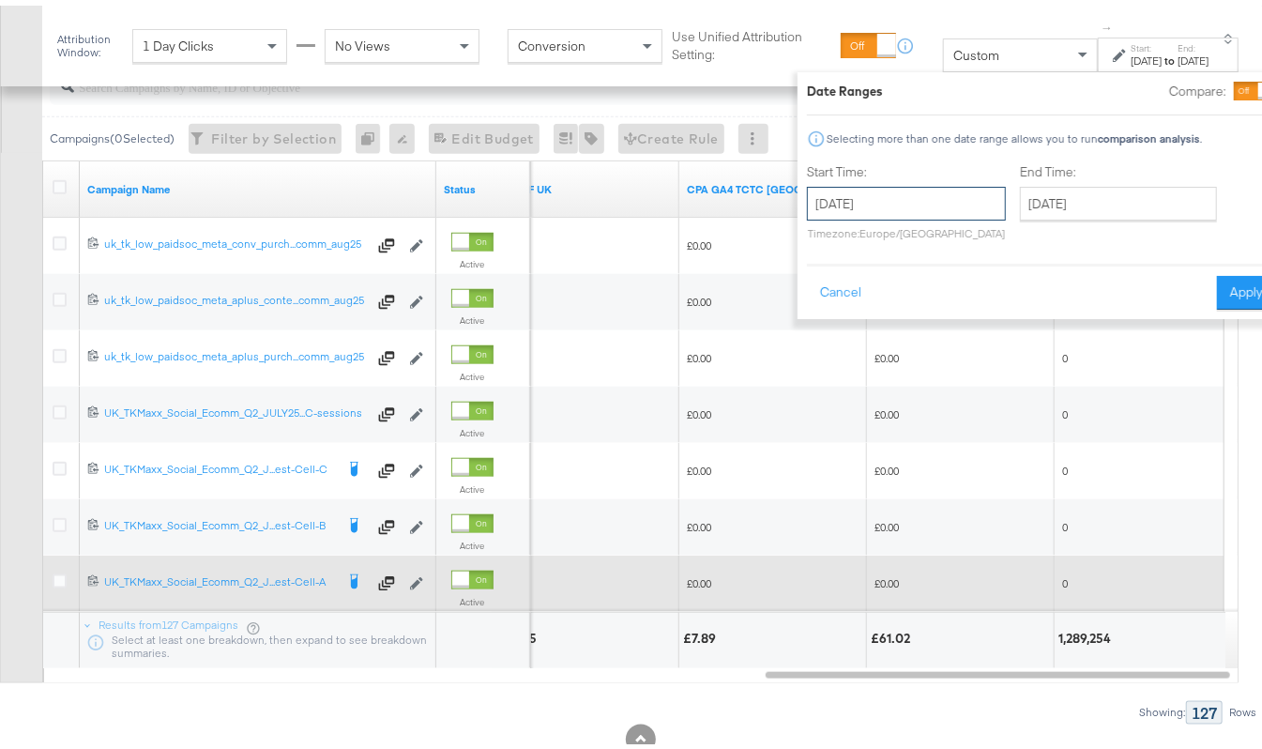
click at [918, 193] on input "[DATE]" at bounding box center [906, 198] width 199 height 34
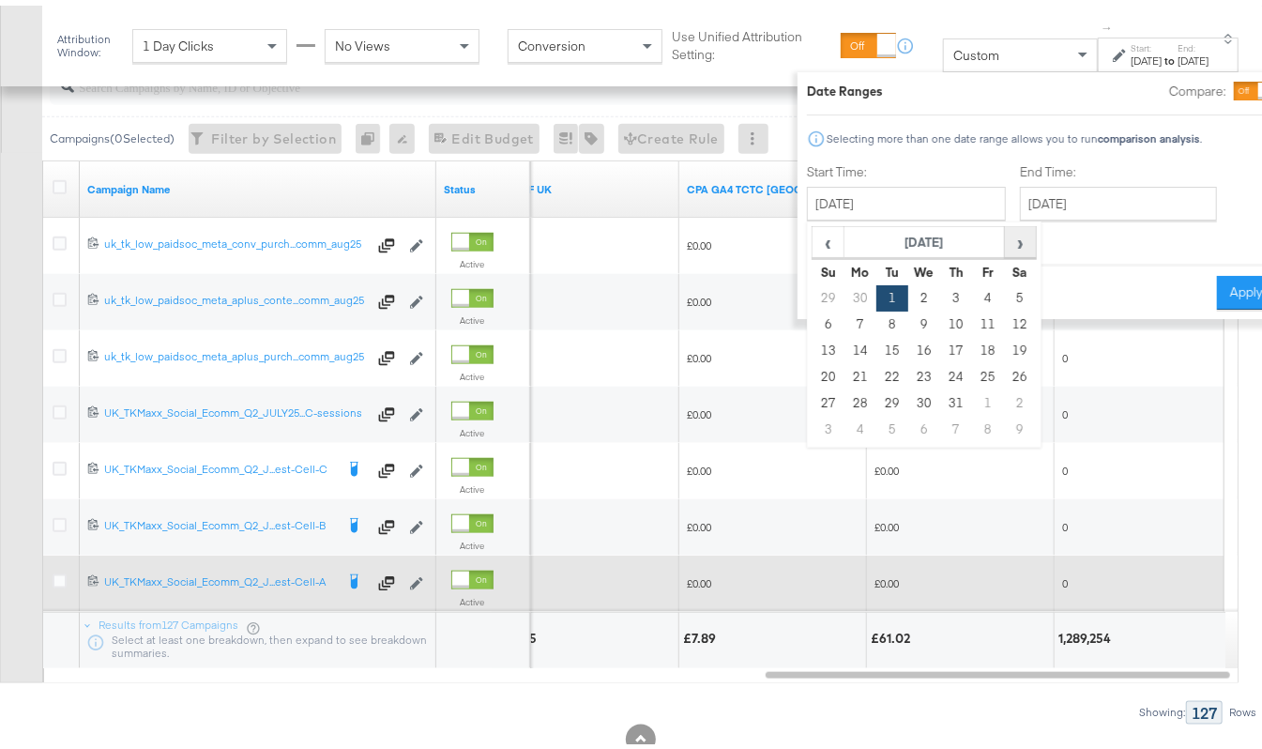
click at [1006, 245] on span "›" at bounding box center [1020, 236] width 29 height 28
click at [972, 285] on td "1" at bounding box center [988, 293] width 32 height 26
type input "[DATE]"
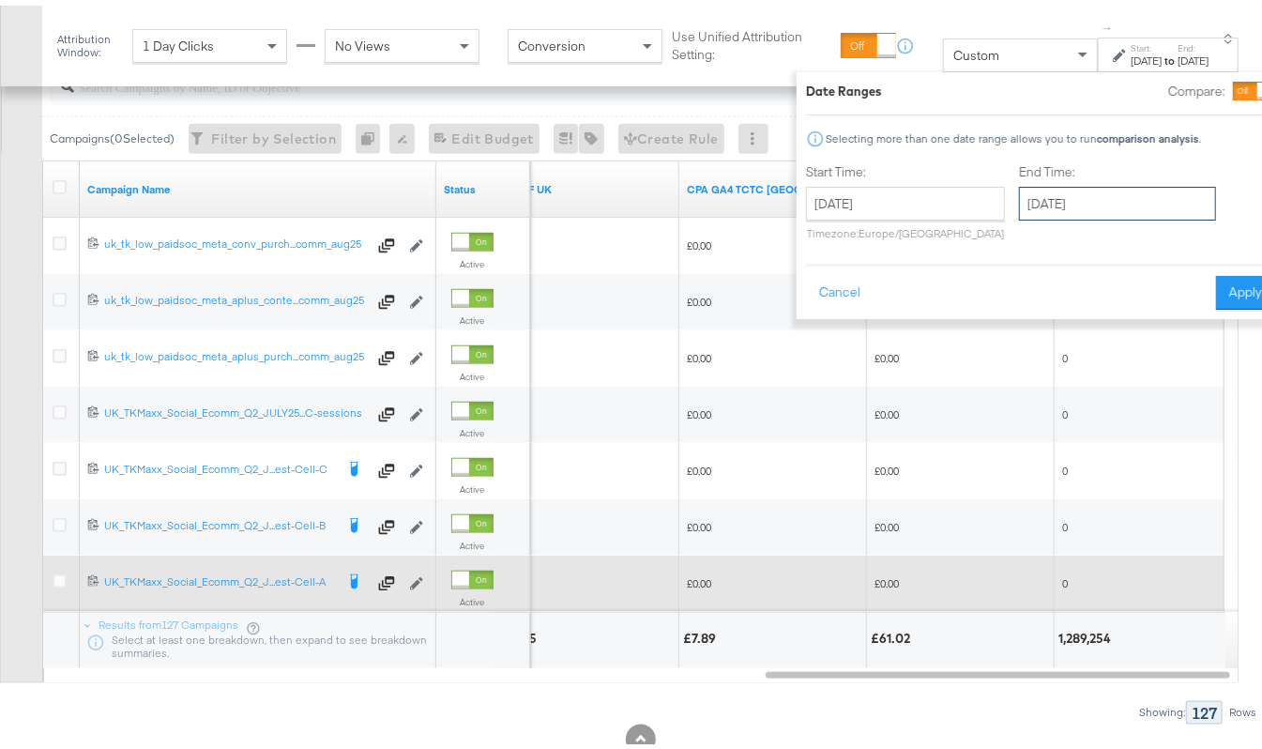
click at [1061, 204] on input "[DATE]" at bounding box center [1117, 198] width 197 height 34
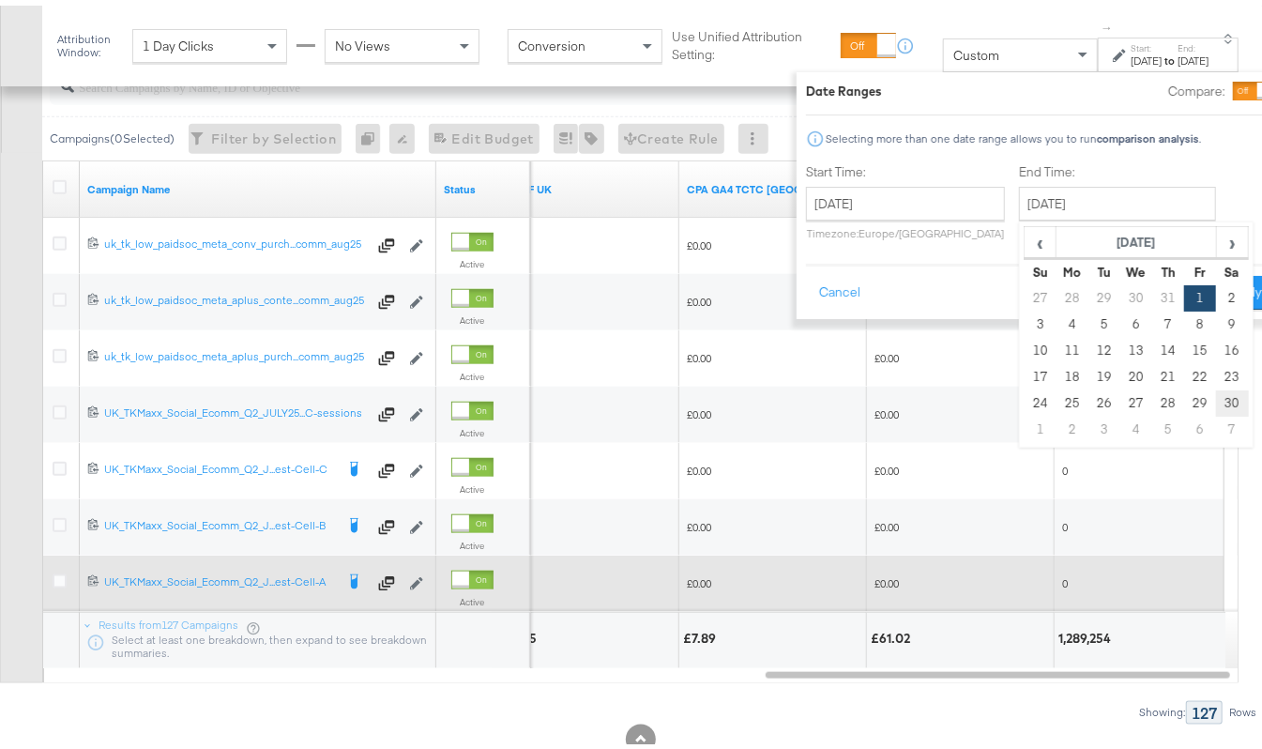
click at [1217, 390] on td "30" at bounding box center [1233, 398] width 32 height 26
type input "[DATE]"
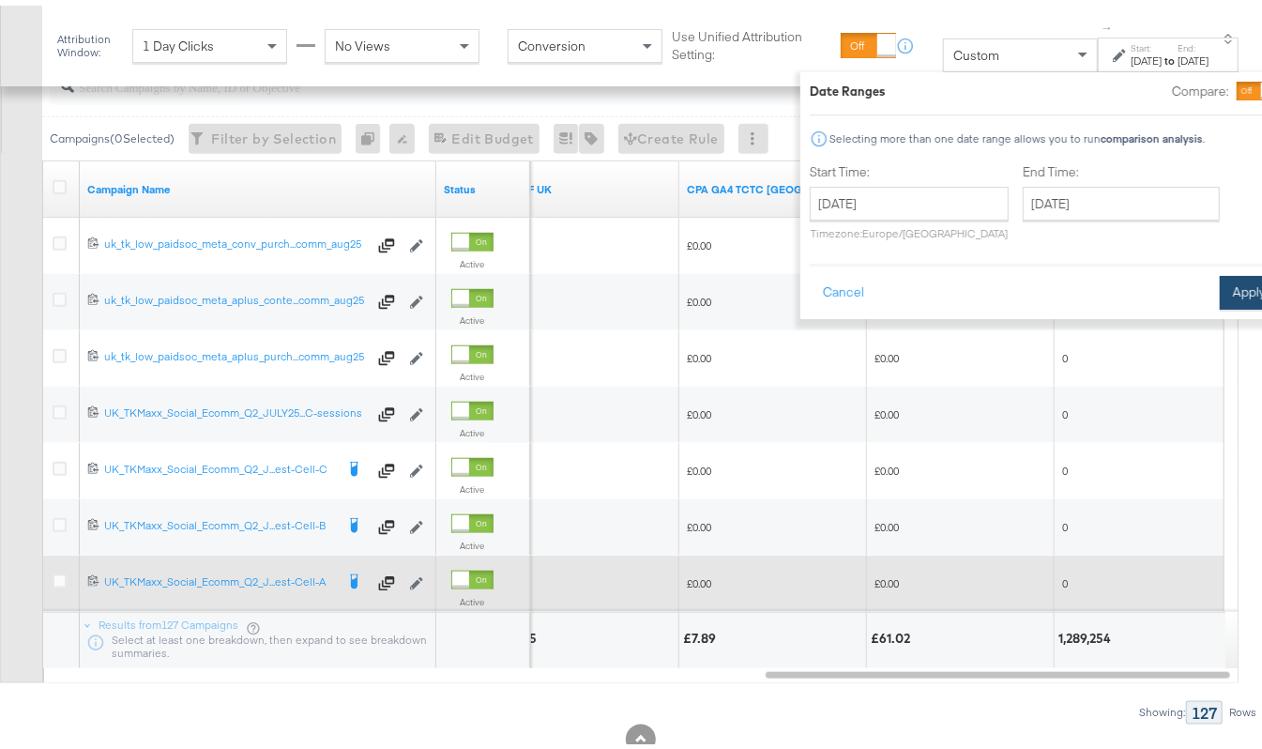
click at [1220, 291] on button "Apply" at bounding box center [1249, 287] width 59 height 34
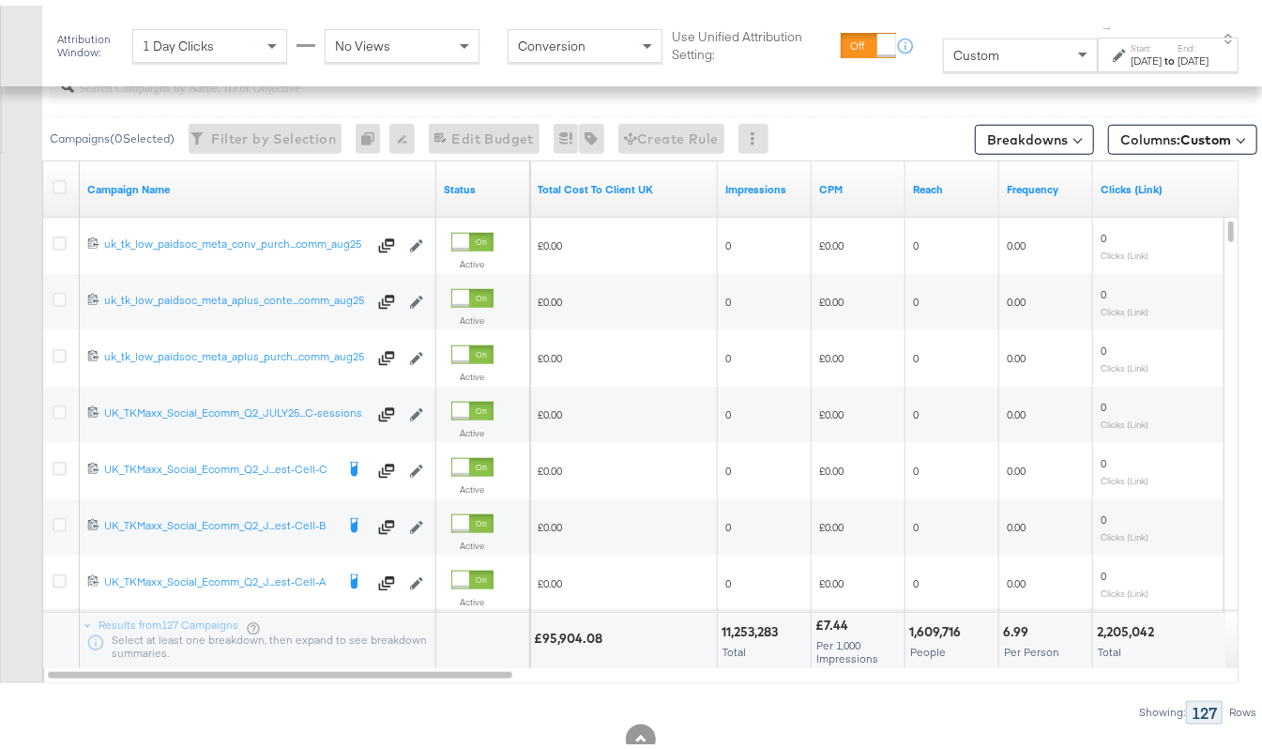
click at [1163, 50] on strong "to" at bounding box center [1171, 55] width 16 height 14
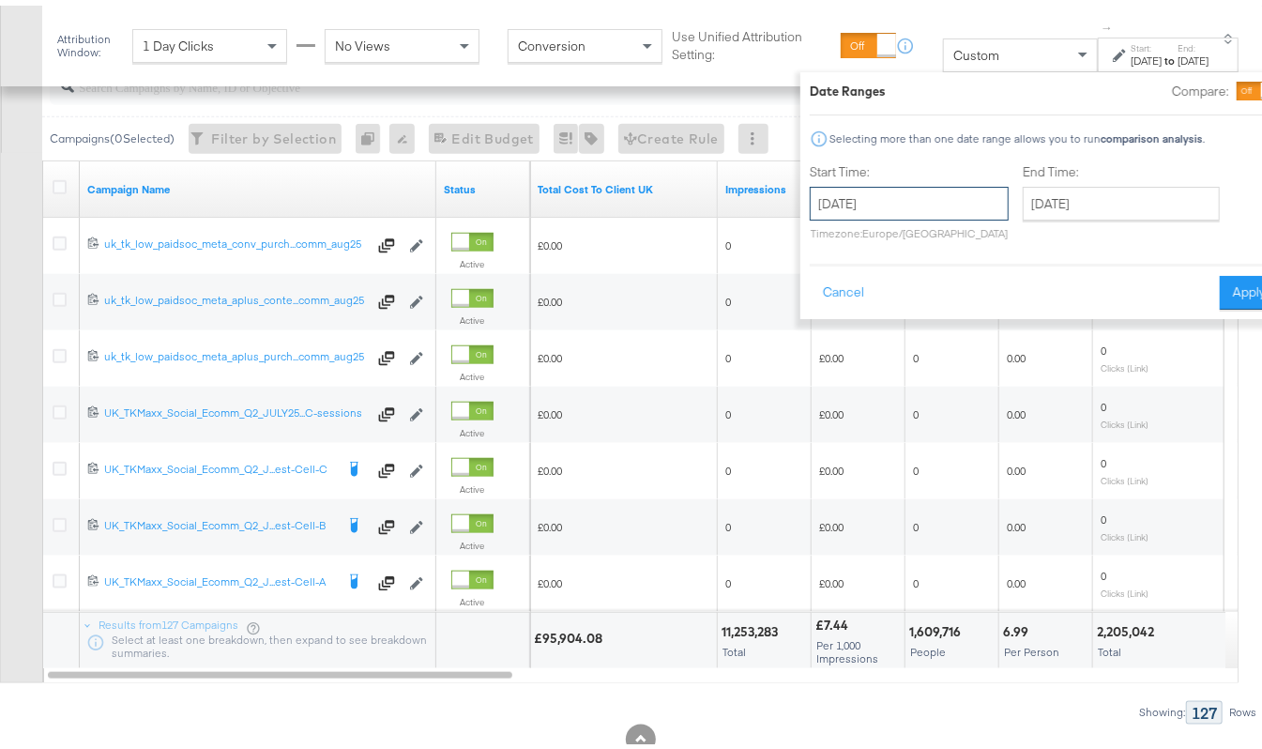
click at [843, 204] on input "[DATE]" at bounding box center [909, 198] width 199 height 34
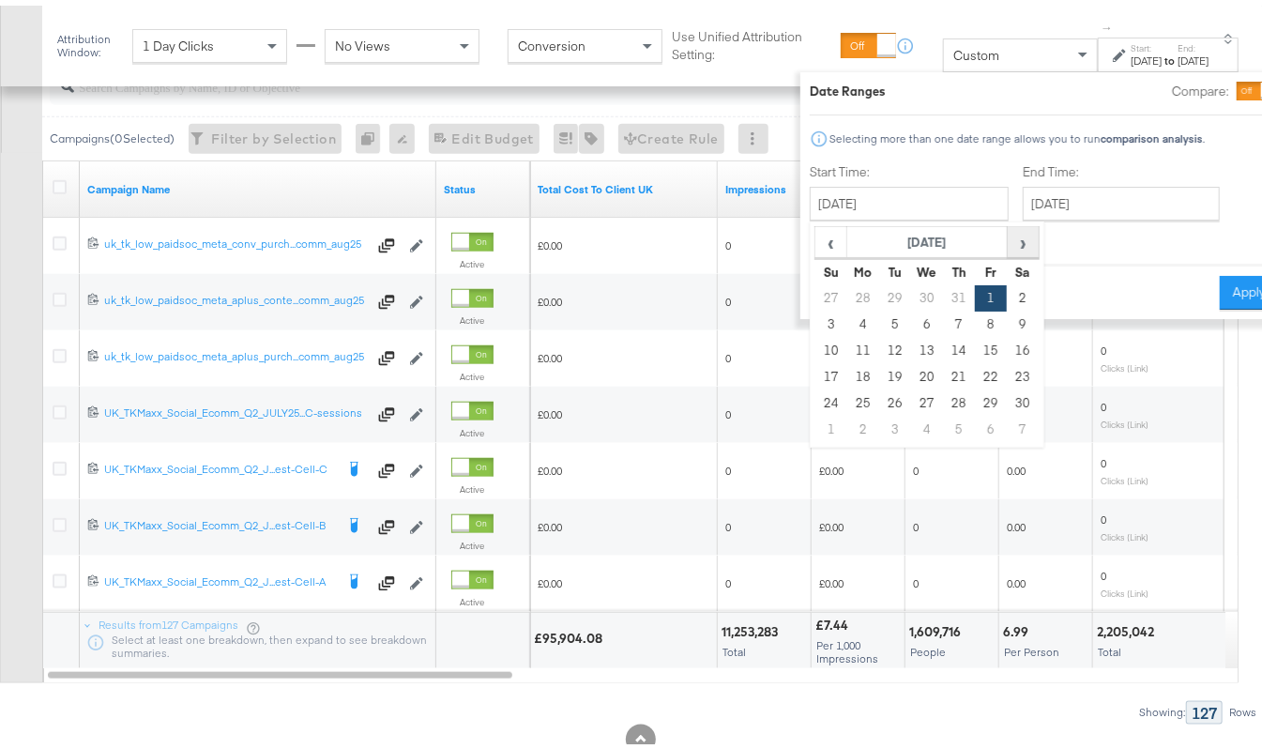
click at [1009, 231] on span "›" at bounding box center [1023, 236] width 29 height 28
click at [816, 317] on td "1" at bounding box center [832, 319] width 32 height 26
type input "[DATE]"
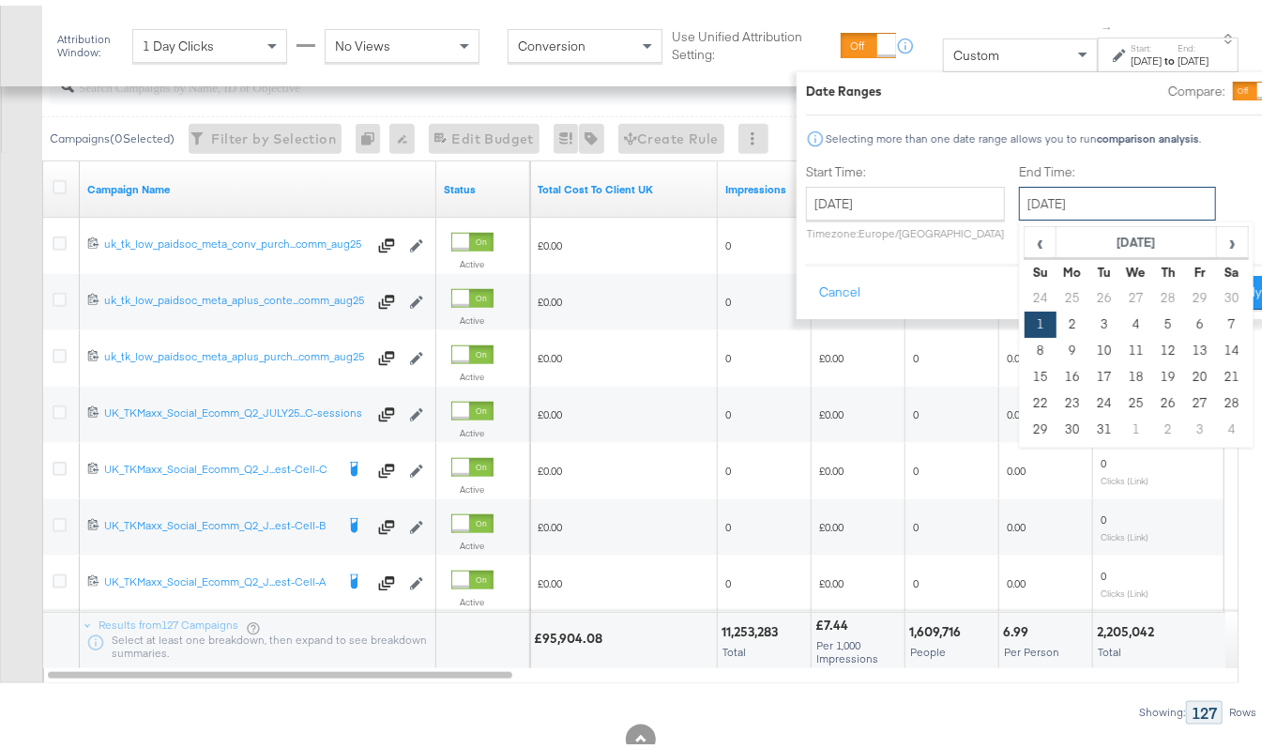
click at [1033, 201] on input "[DATE]" at bounding box center [1117, 198] width 197 height 34
click at [1089, 428] on td "31" at bounding box center [1105, 424] width 32 height 26
type input "[DATE]"
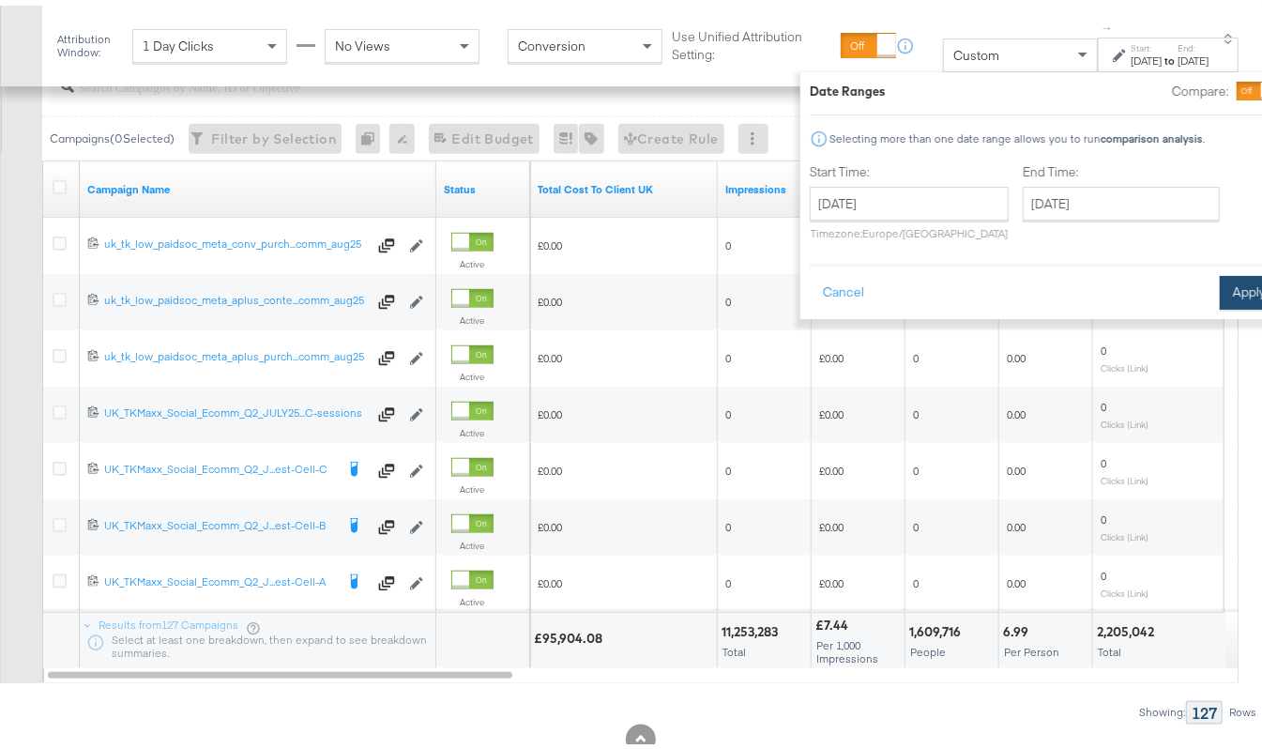
click at [1220, 298] on button "Apply" at bounding box center [1249, 287] width 59 height 34
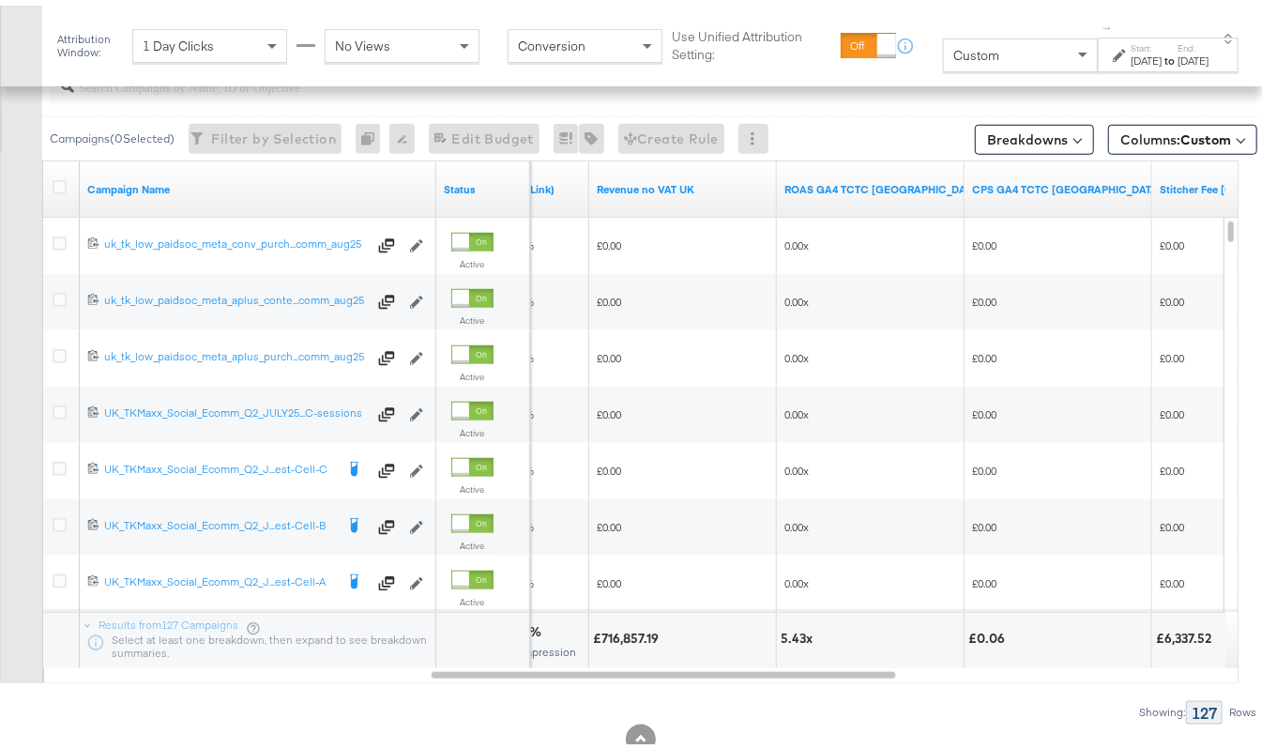
click at [1132, 56] on div "[DATE]" at bounding box center [1147, 55] width 31 height 15
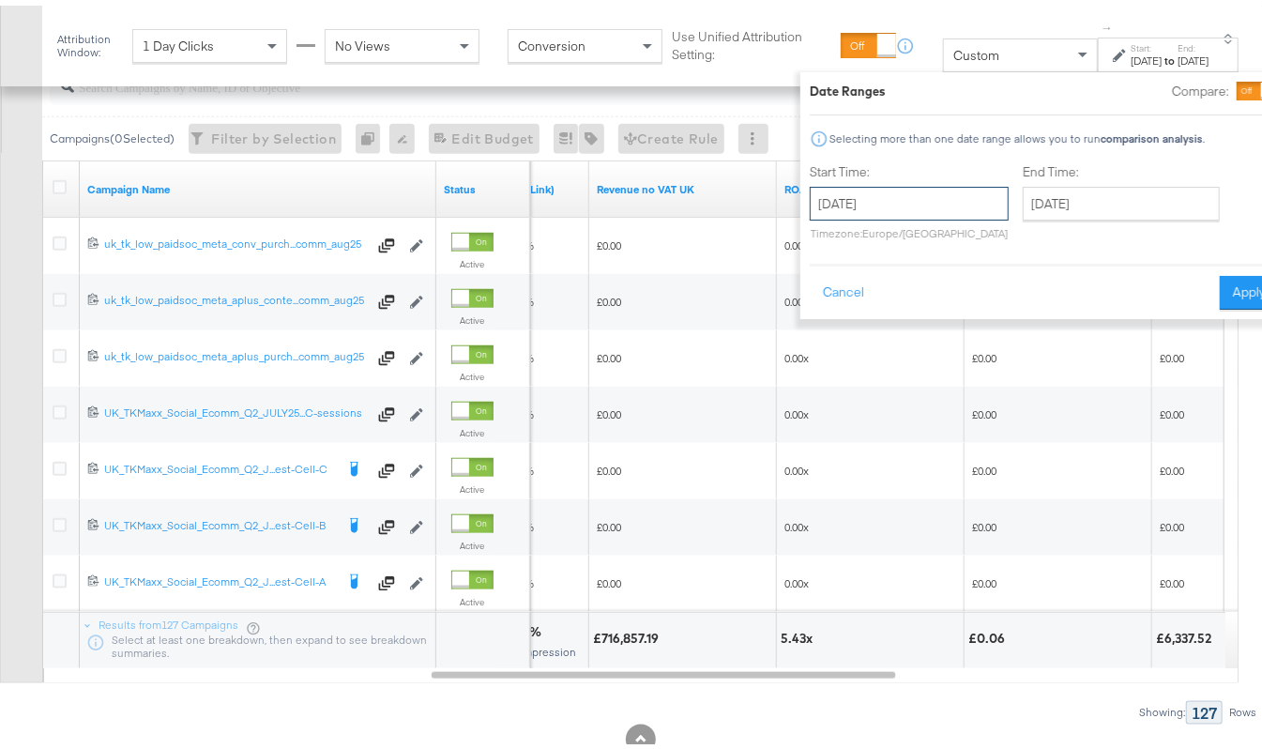
click at [914, 196] on input "[DATE]" at bounding box center [909, 198] width 199 height 34
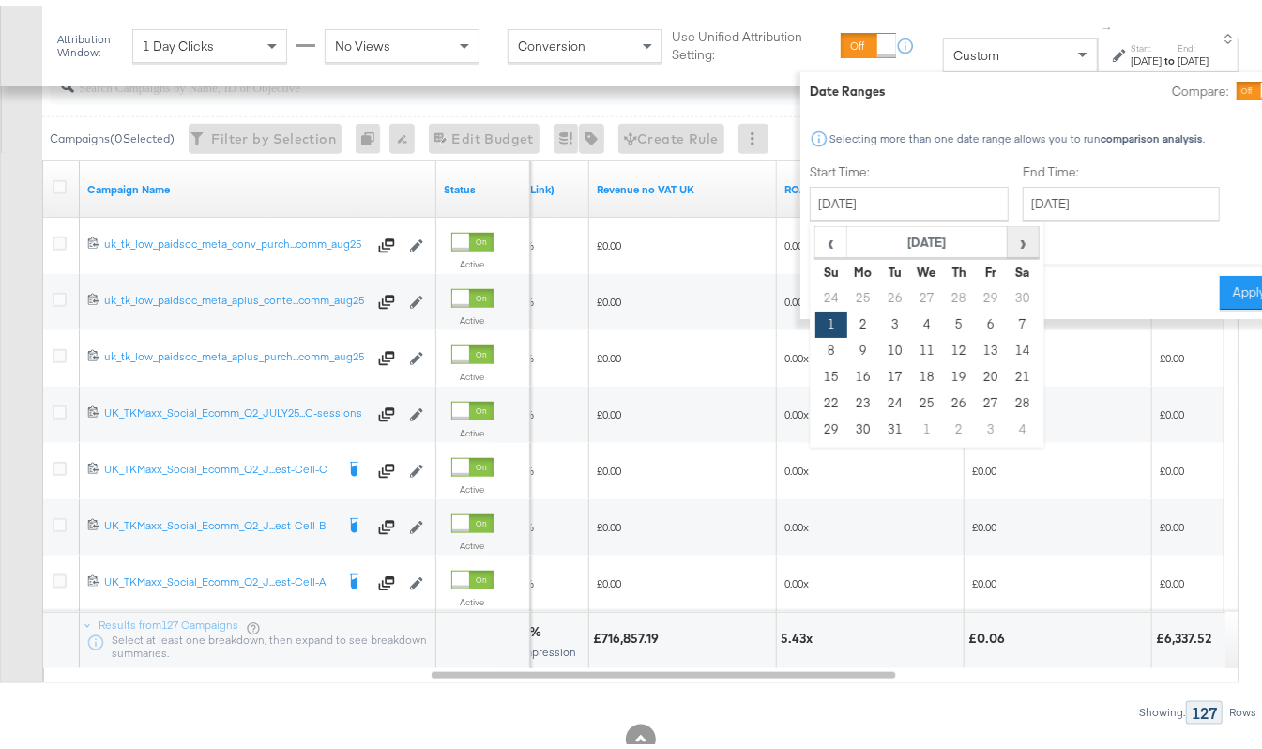
click at [1009, 240] on span "›" at bounding box center [1023, 236] width 29 height 28
click at [911, 295] on td "1" at bounding box center [927, 293] width 32 height 26
type input "[DATE]"
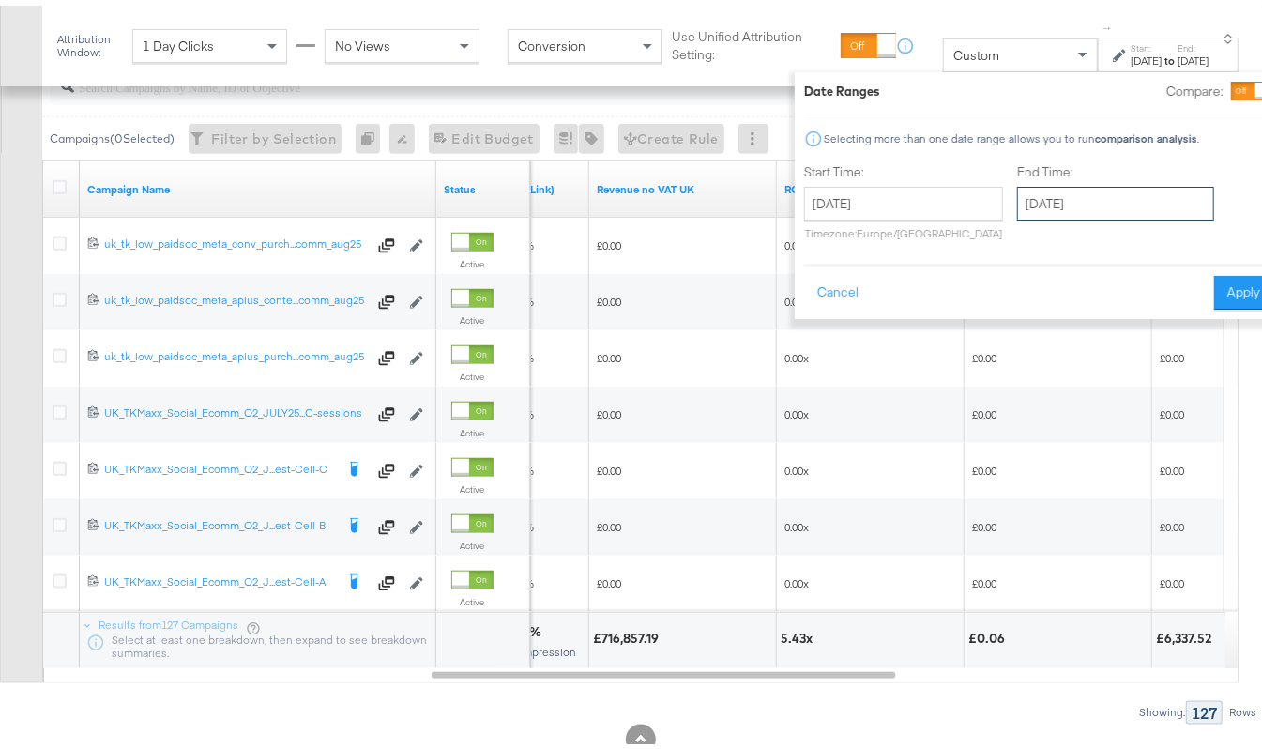
click at [1041, 211] on input "[DATE]" at bounding box center [1115, 198] width 197 height 34
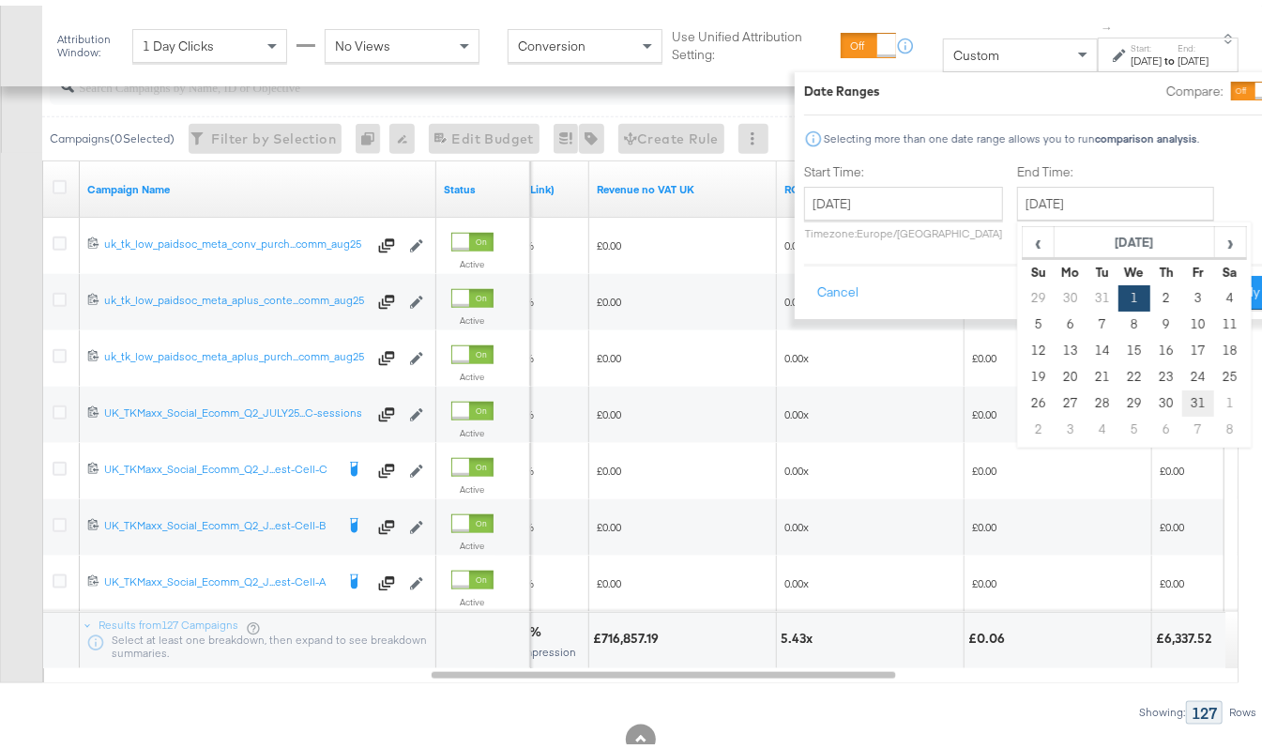
click at [1183, 398] on td "31" at bounding box center [1199, 398] width 32 height 26
type input "[DATE]"
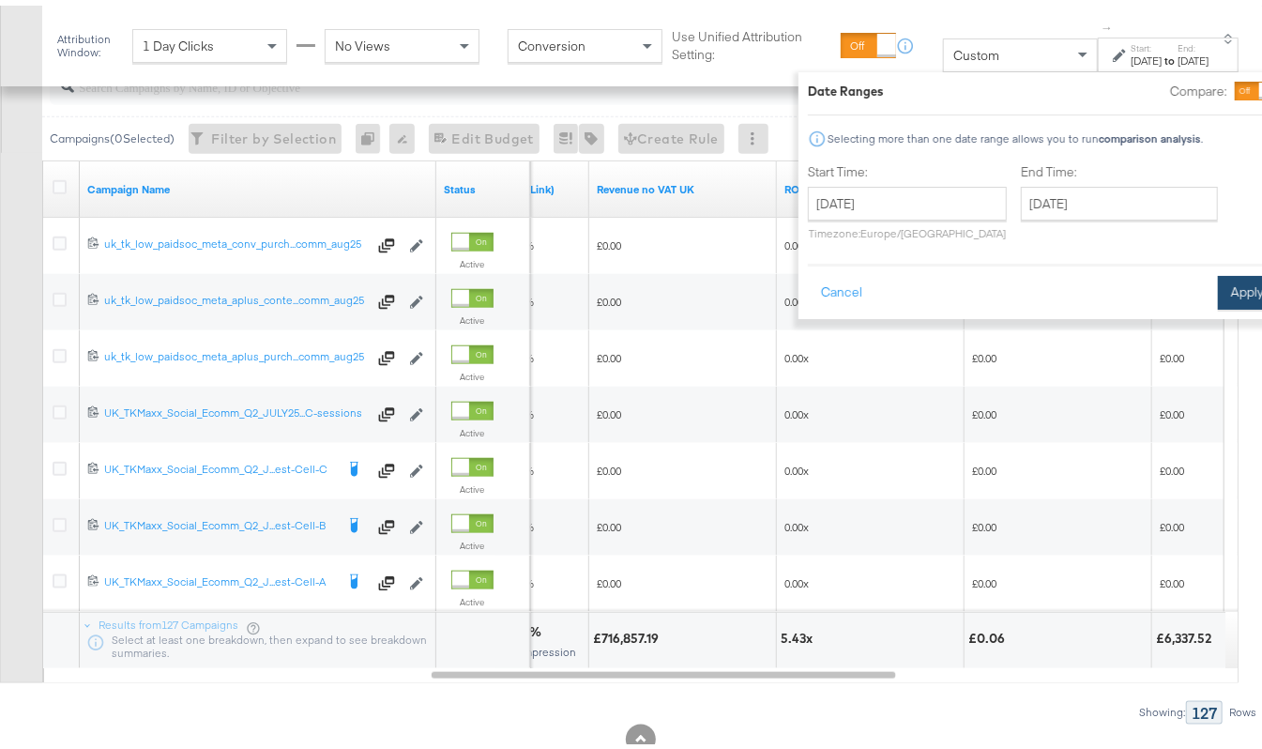
click at [1218, 286] on button "Apply" at bounding box center [1247, 287] width 59 height 34
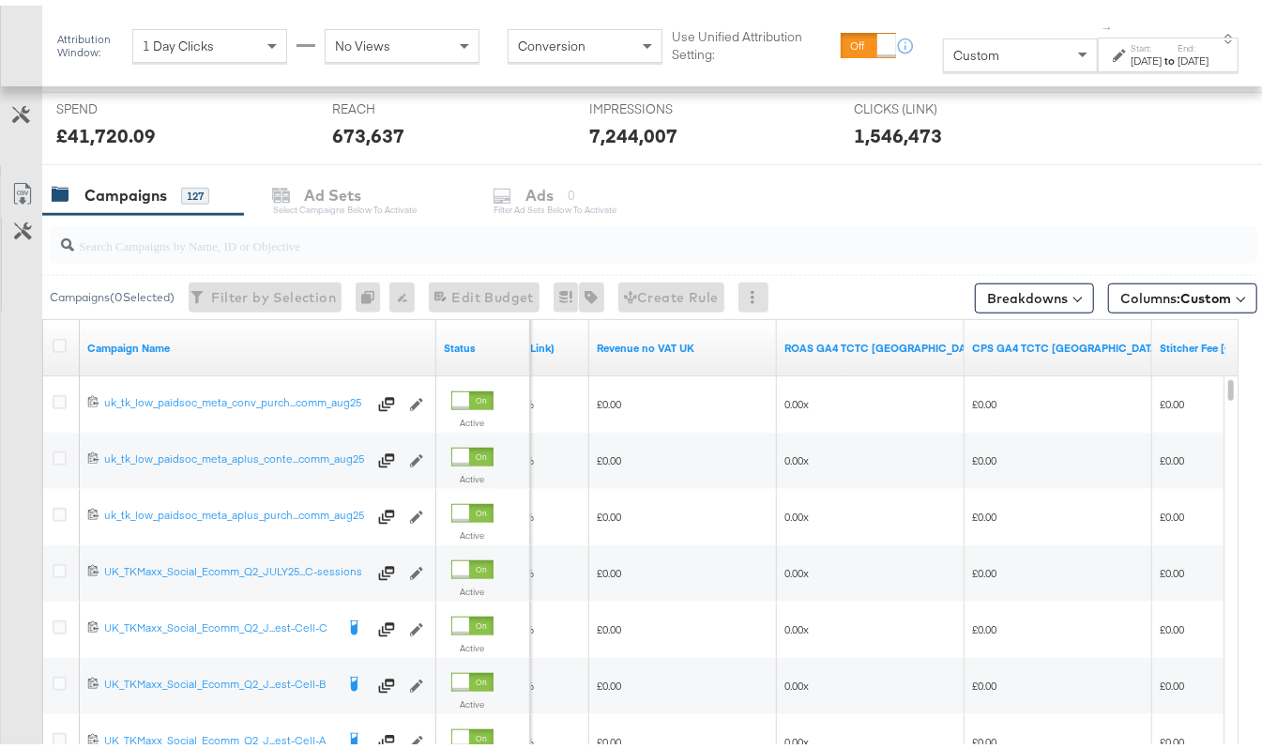
scroll to position [871, 0]
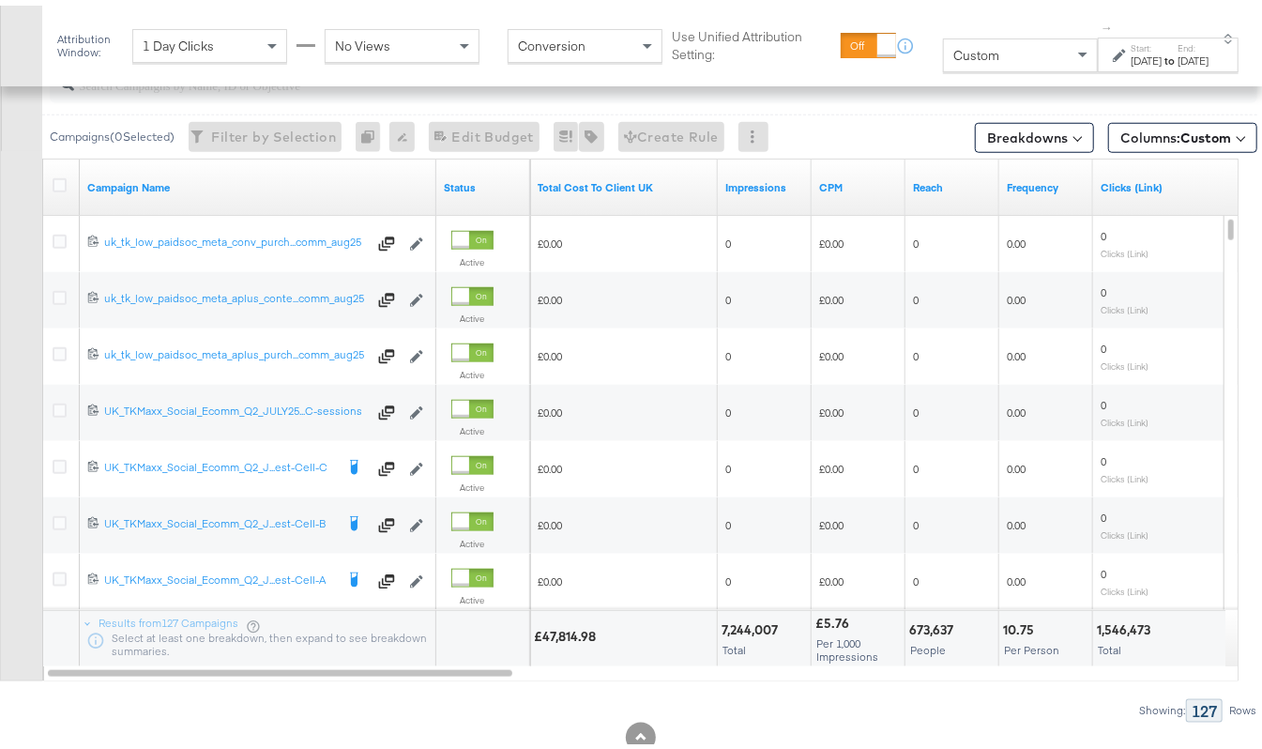
click at [1132, 56] on div "[DATE]" at bounding box center [1147, 55] width 31 height 15
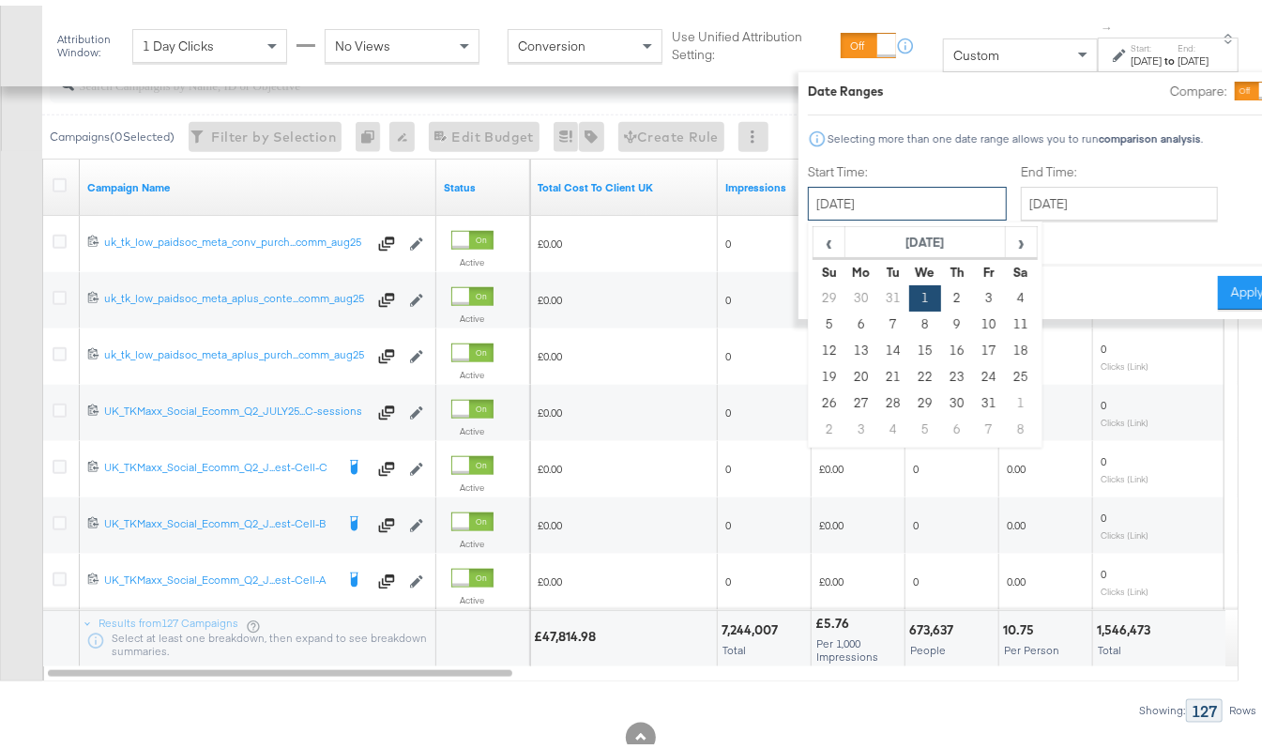
click at [845, 200] on input "[DATE]" at bounding box center [907, 198] width 199 height 34
click at [815, 238] on span "‹" at bounding box center [829, 236] width 29 height 28
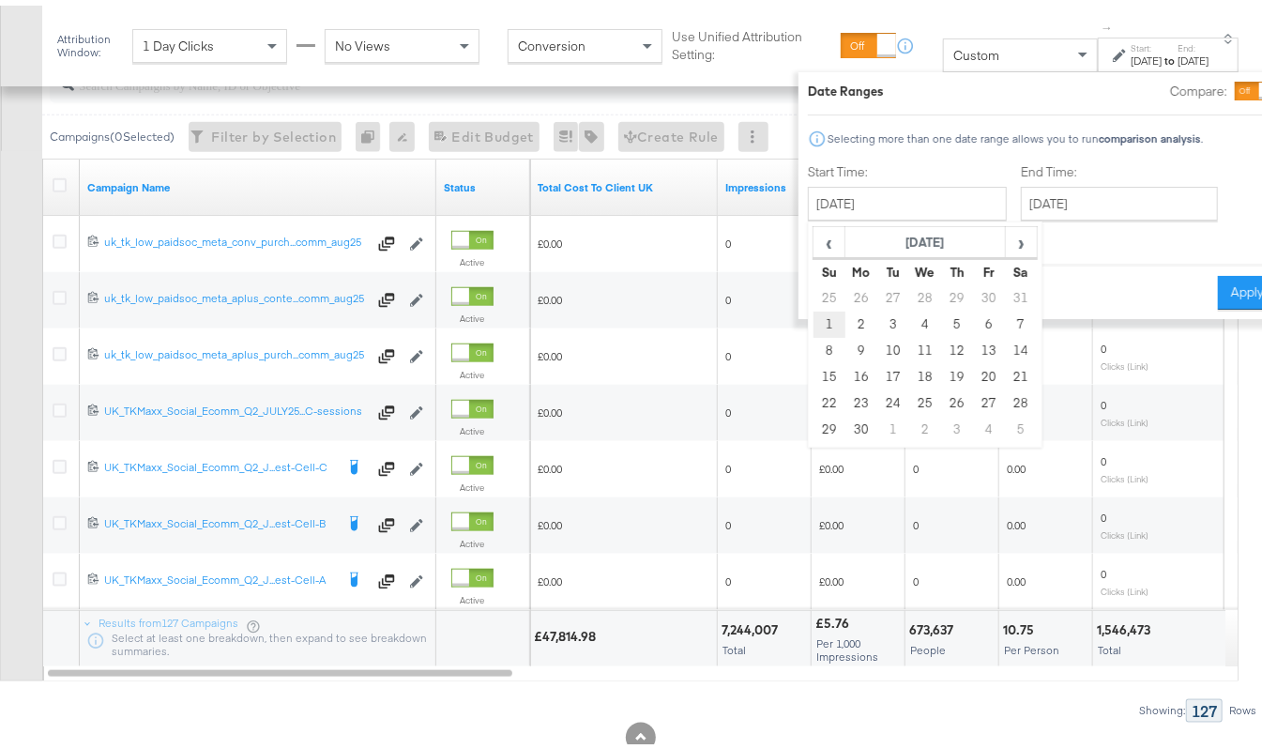
click at [814, 308] on td "1" at bounding box center [830, 319] width 32 height 26
type input "[DATE]"
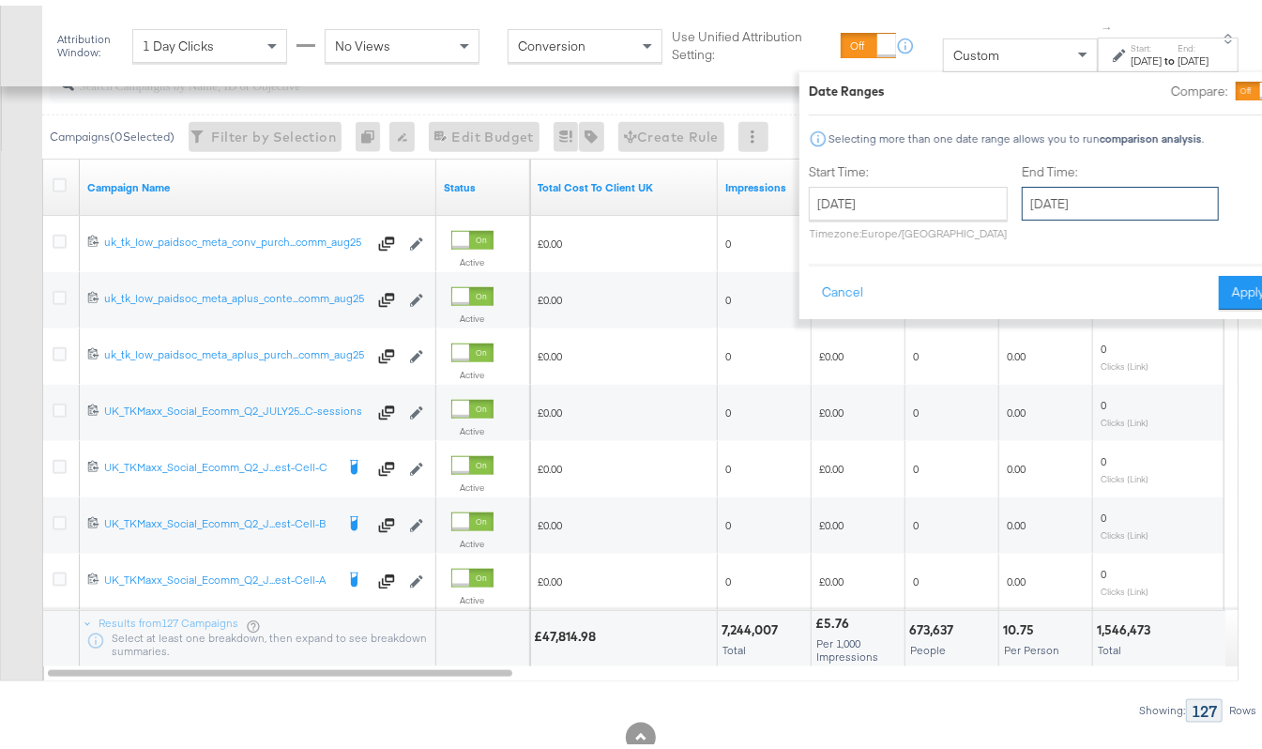
click at [1057, 197] on input "[DATE]" at bounding box center [1120, 198] width 197 height 34
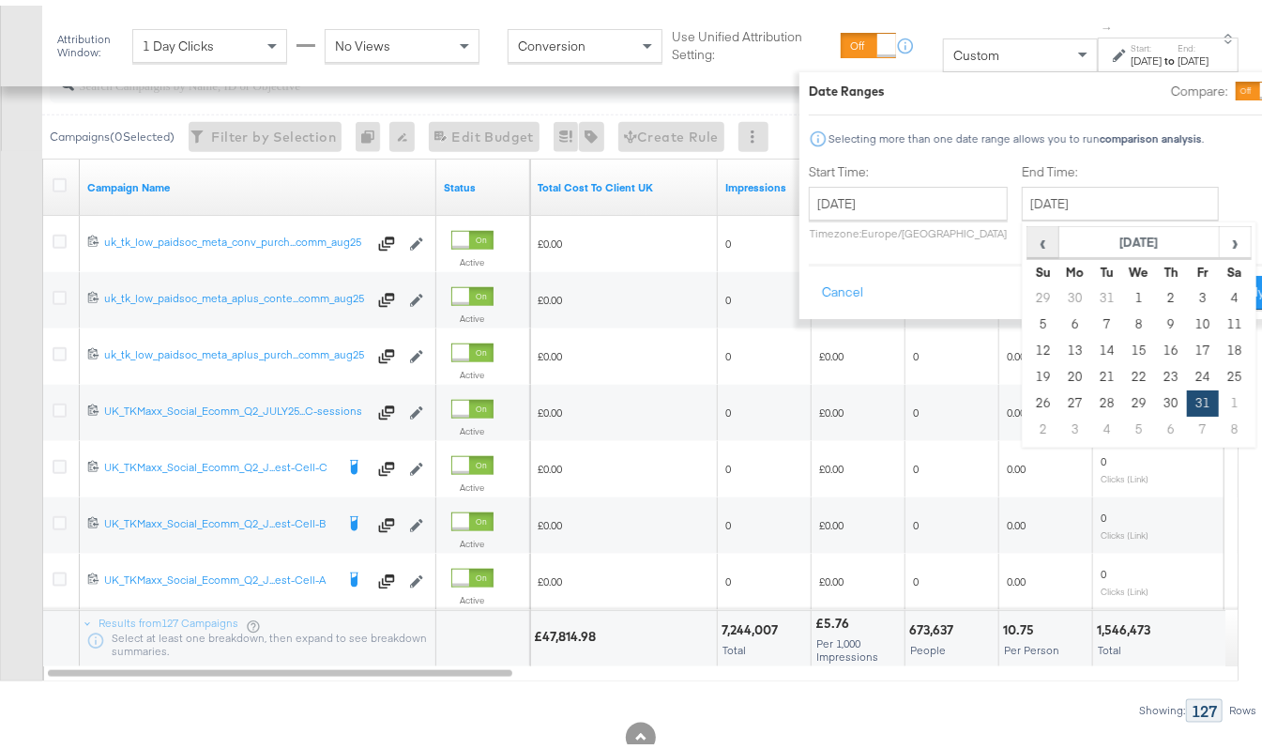
click at [1029, 242] on span "‹" at bounding box center [1043, 236] width 29 height 28
click at [1060, 418] on td "30" at bounding box center [1076, 424] width 32 height 26
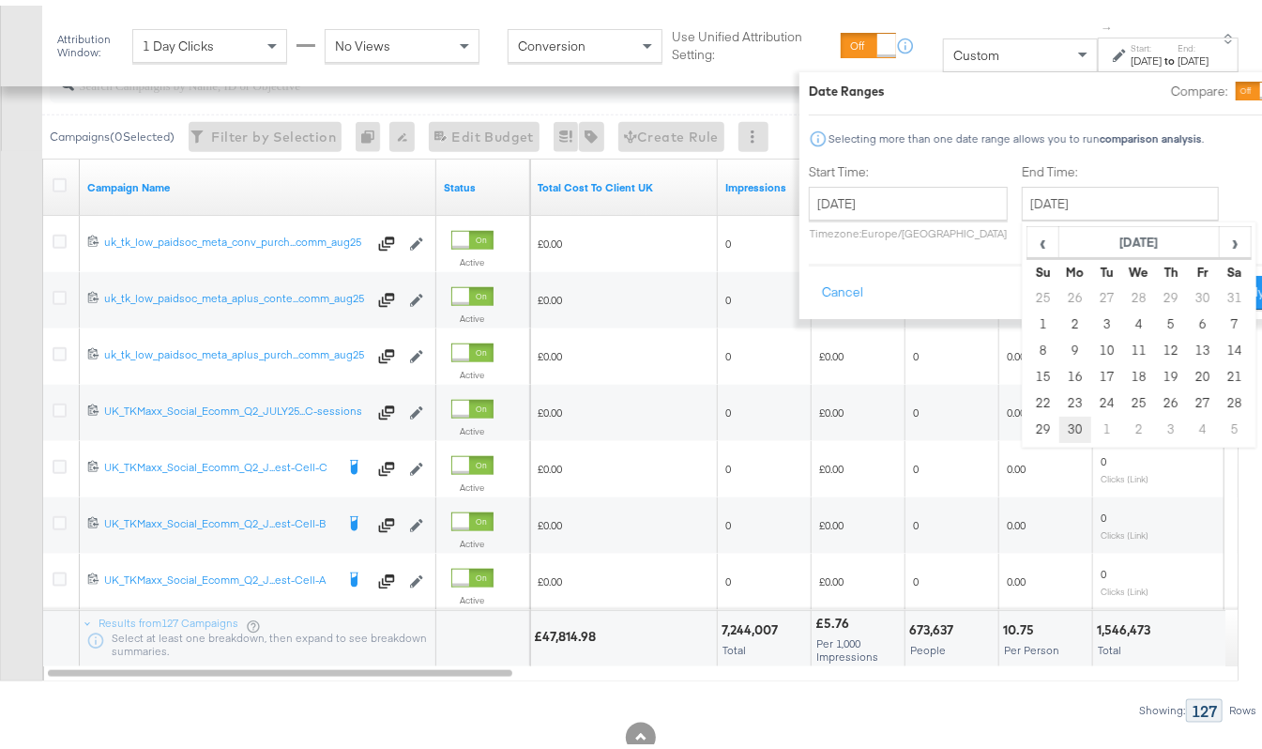
type input "[DATE]"
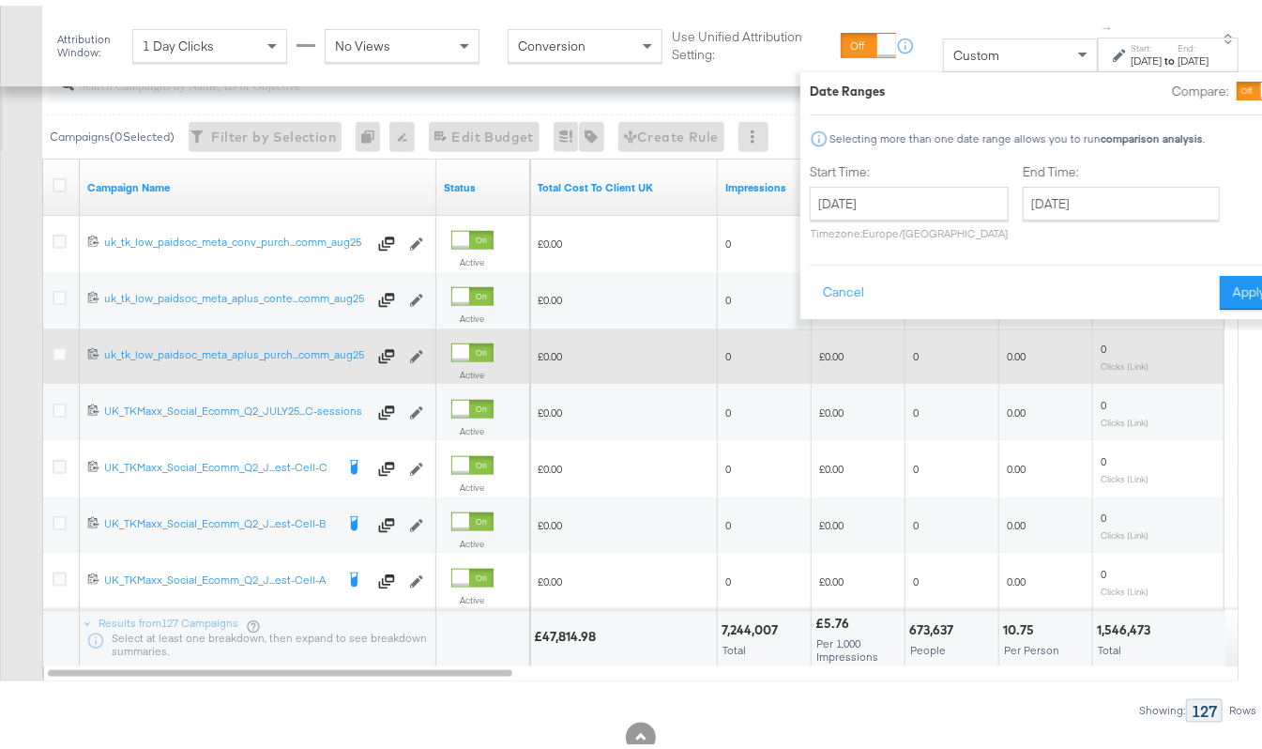
click at [1220, 286] on button "Apply" at bounding box center [1249, 287] width 59 height 34
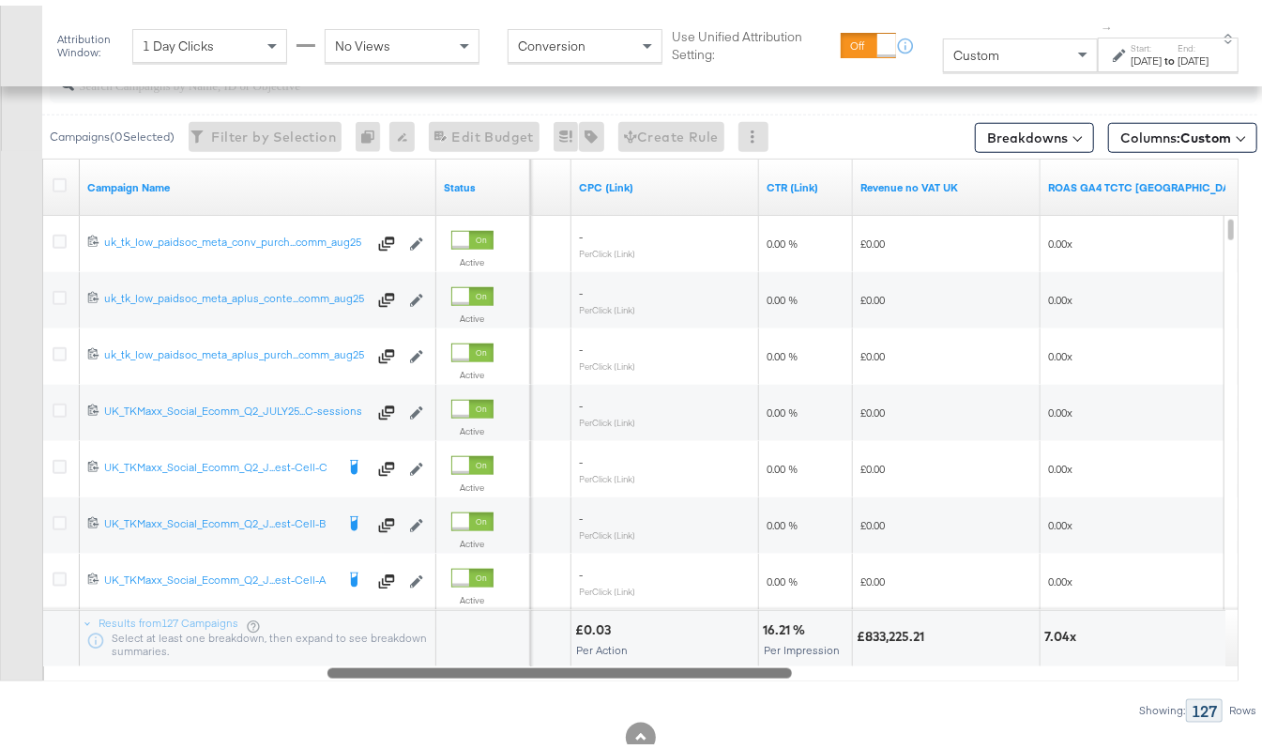
drag, startPoint x: 467, startPoint y: 677, endPoint x: 747, endPoint y: 650, distance: 280.9
click at [747, 650] on div "Campaign Name Status Clicks (Link) CPC (Link) CTR (Link) Revenue no VAT UK ROAS…" at bounding box center [640, 414] width 1197 height 523
